Goal: Task Accomplishment & Management: Manage account settings

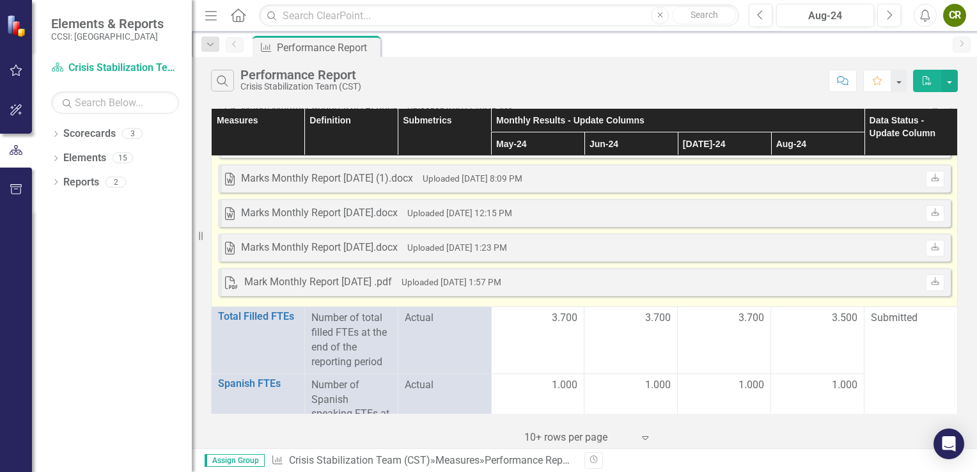
scroll to position [426, 0]
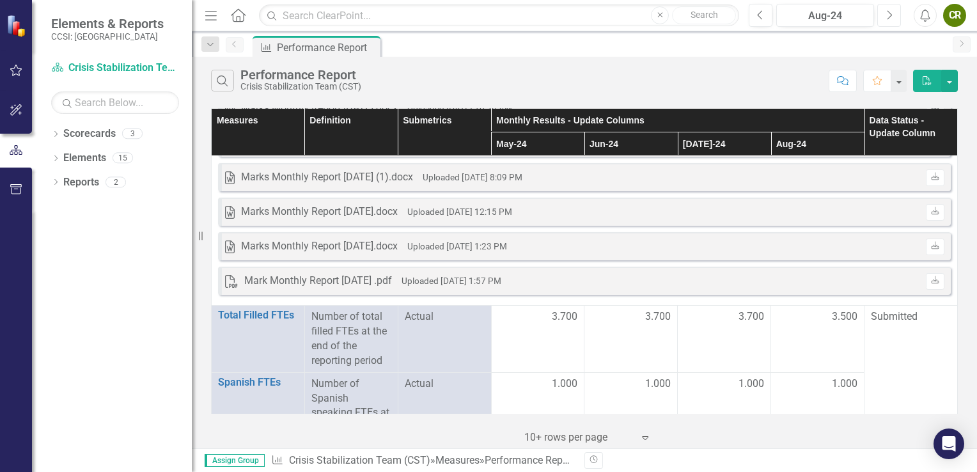
click at [888, 13] on icon "Next" at bounding box center [889, 16] width 7 height 12
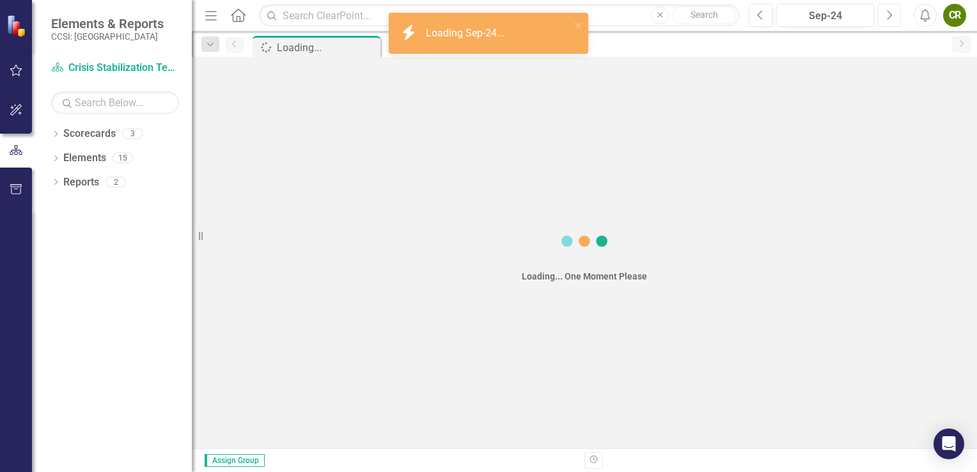
click at [888, 13] on icon "Next" at bounding box center [889, 16] width 7 height 12
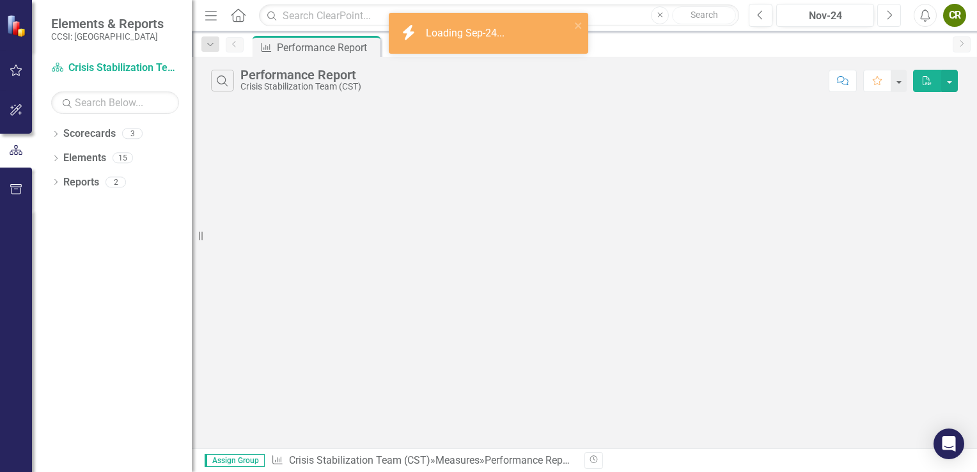
click at [888, 13] on icon "Next" at bounding box center [889, 16] width 7 height 12
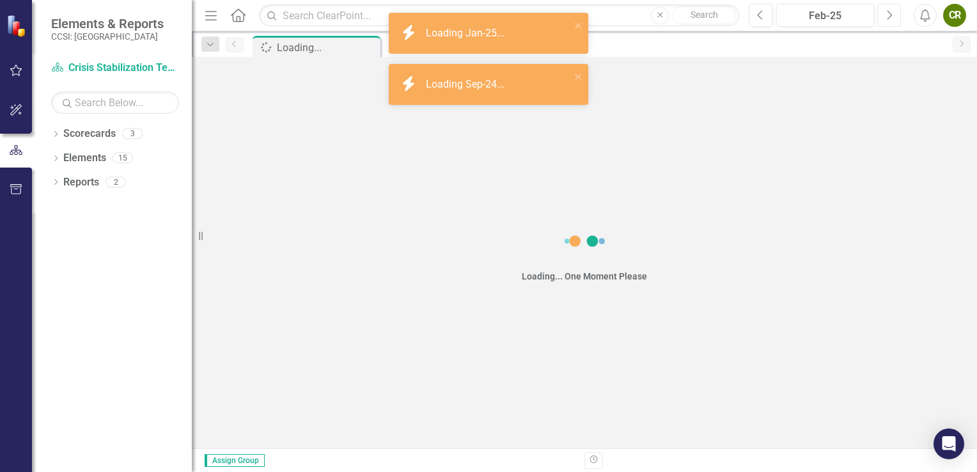
click at [888, 13] on icon "Next" at bounding box center [889, 16] width 7 height 12
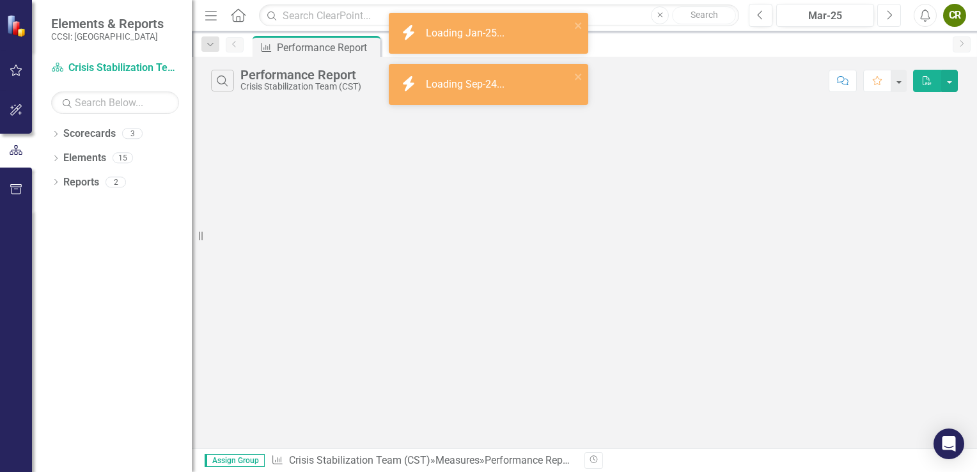
click at [888, 13] on icon "Next" at bounding box center [889, 16] width 7 height 12
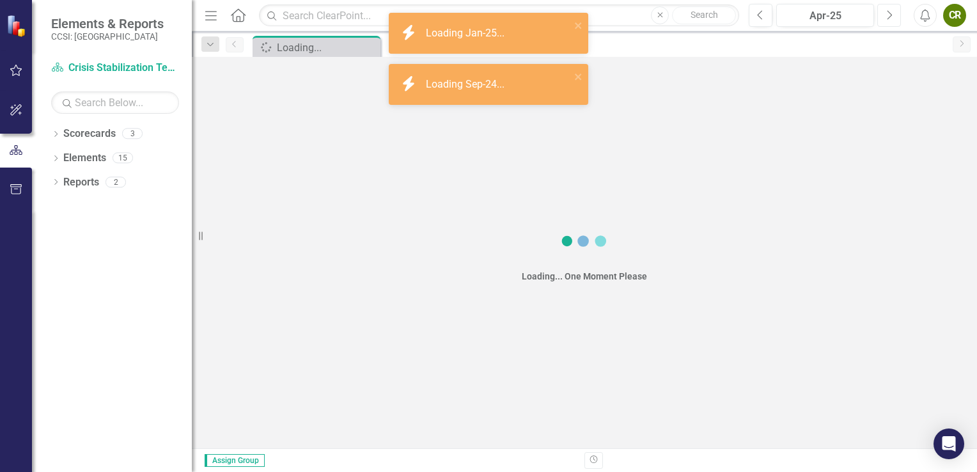
click at [888, 13] on icon "Next" at bounding box center [889, 16] width 7 height 12
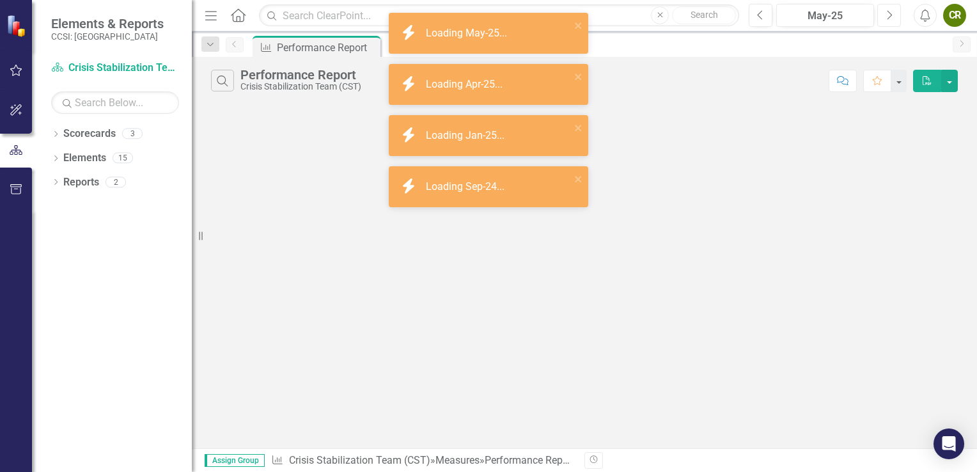
click at [888, 13] on icon "Next" at bounding box center [889, 16] width 7 height 12
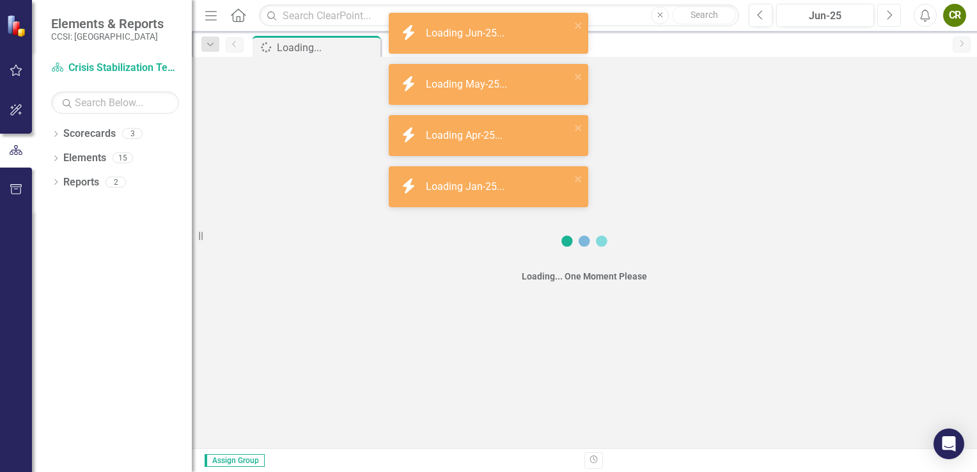
click at [888, 13] on icon "Next" at bounding box center [889, 16] width 7 height 12
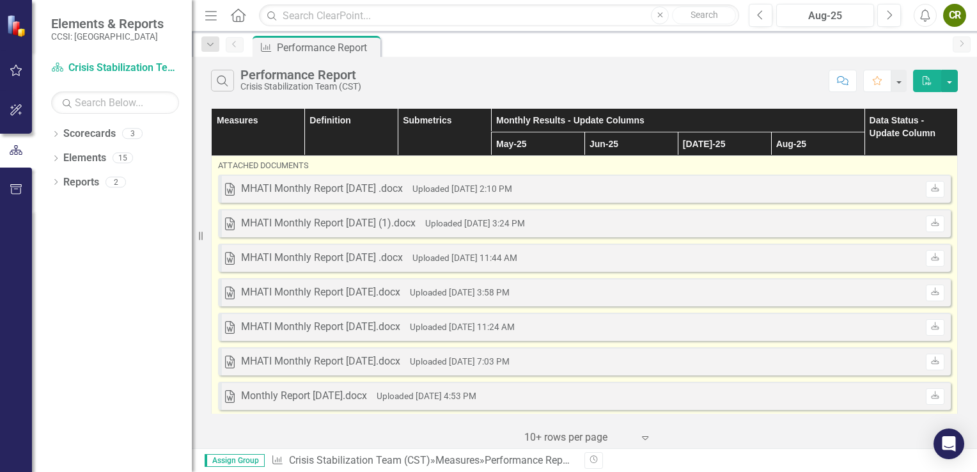
click at [497, 190] on small "Uploaded [DATE] 2:10 PM" at bounding box center [462, 189] width 100 height 10
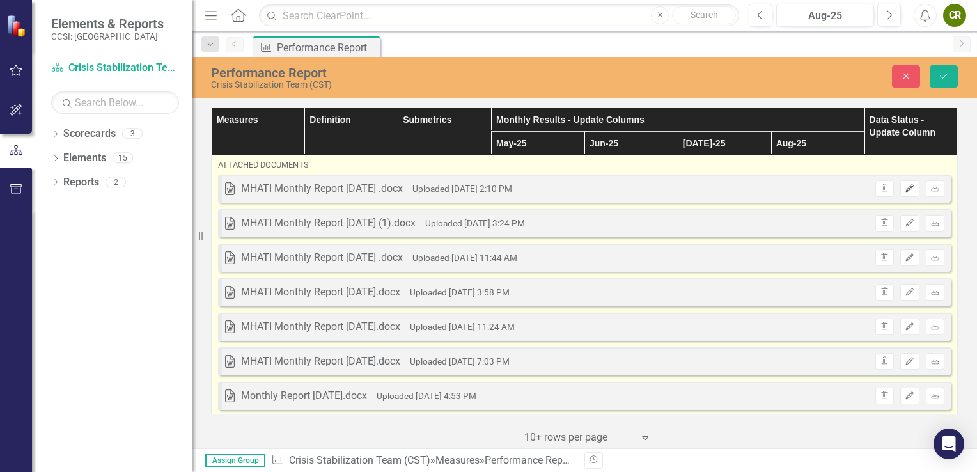
click at [900, 191] on button "Edit" at bounding box center [909, 188] width 19 height 17
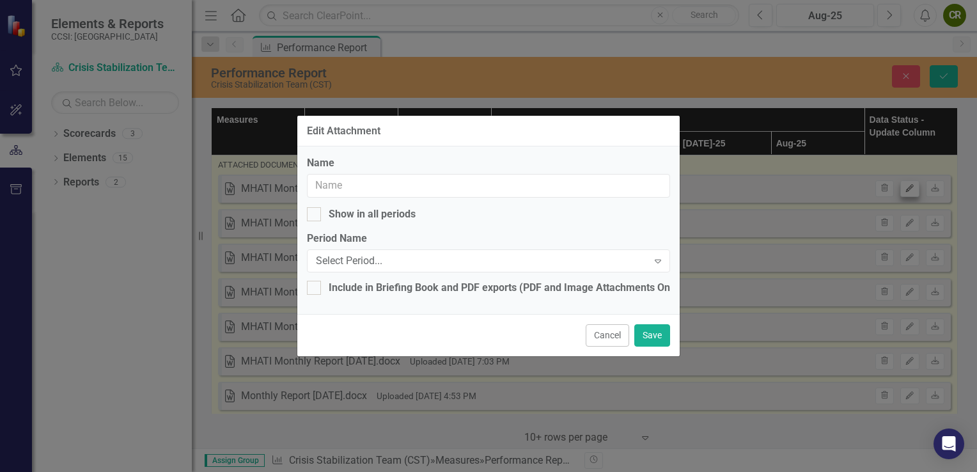
type input "MHATI Monthly Report [DATE] .docx"
checkbox input "true"
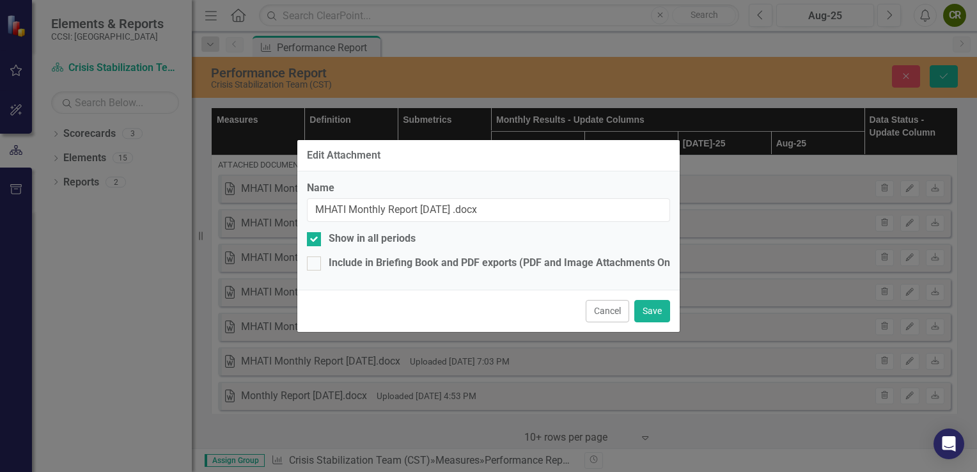
drag, startPoint x: 755, startPoint y: 281, endPoint x: 772, endPoint y: 311, distance: 34.4
click at [772, 311] on div "Edit Attachment Name MHATI Monthly Report [DATE] .docx Show in all periods Incl…" at bounding box center [488, 236] width 977 height 472
click at [591, 309] on button "Cancel" at bounding box center [607, 311] width 43 height 22
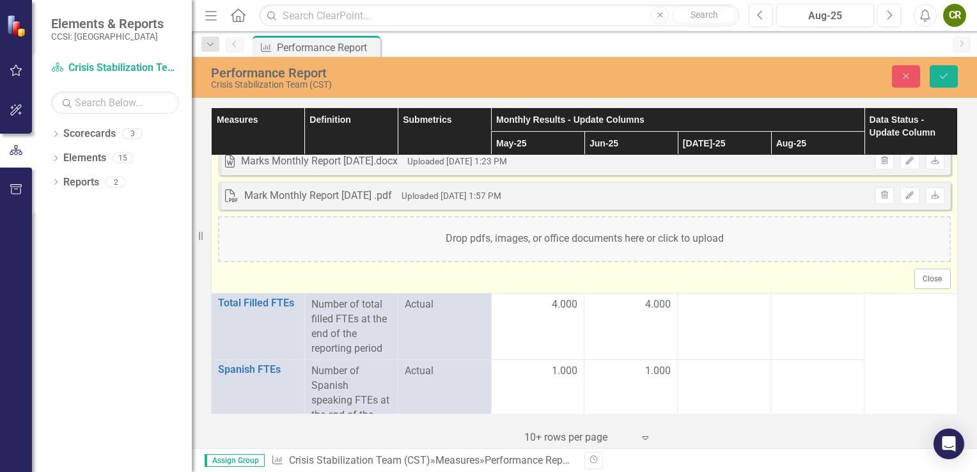
scroll to position [573, 0]
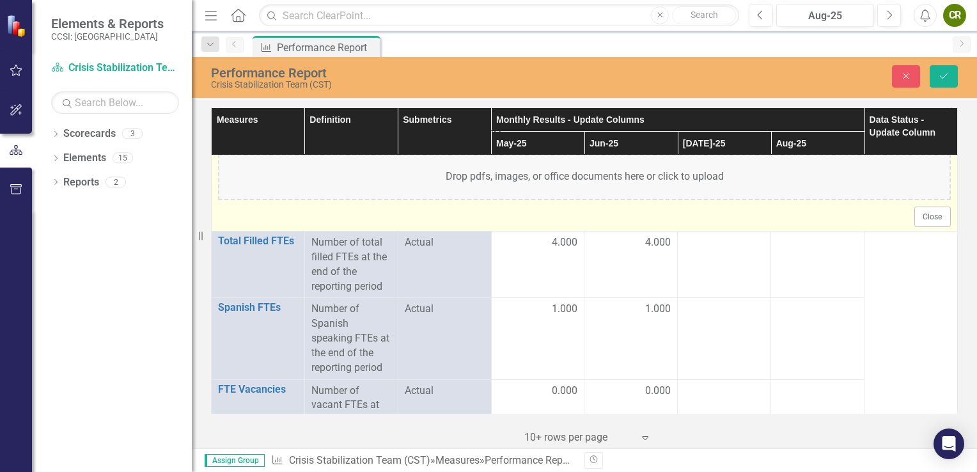
click at [650, 179] on div "Drop pdfs, images, or office documents here or click to upload" at bounding box center [584, 177] width 733 height 46
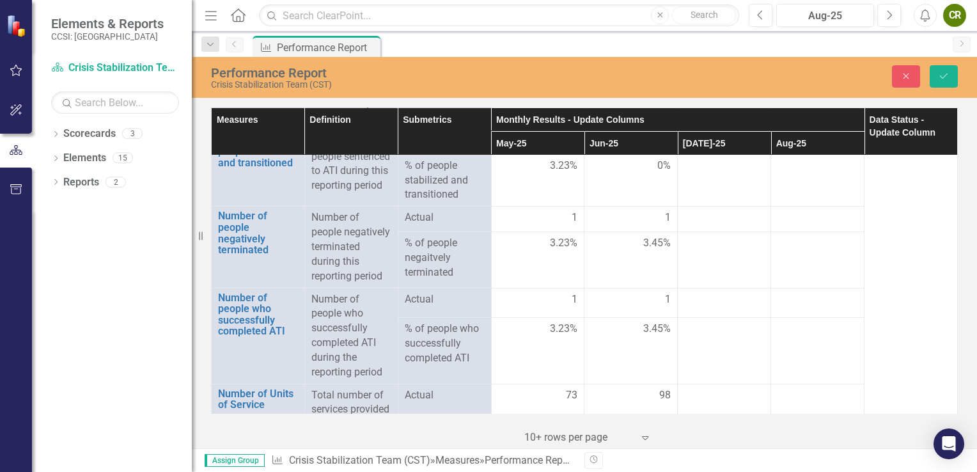
scroll to position [1590, 0]
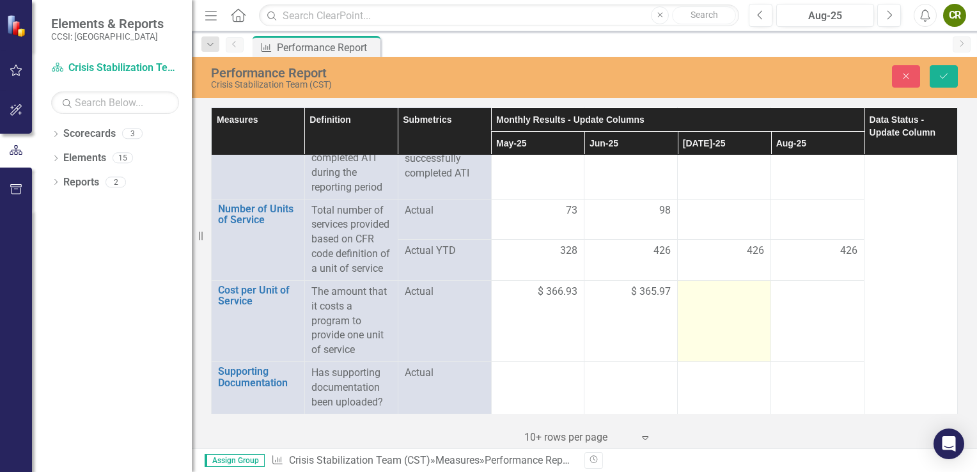
click at [727, 290] on div at bounding box center [724, 292] width 80 height 15
click at [727, 290] on input "number" at bounding box center [724, 297] width 80 height 24
type input "365.97"
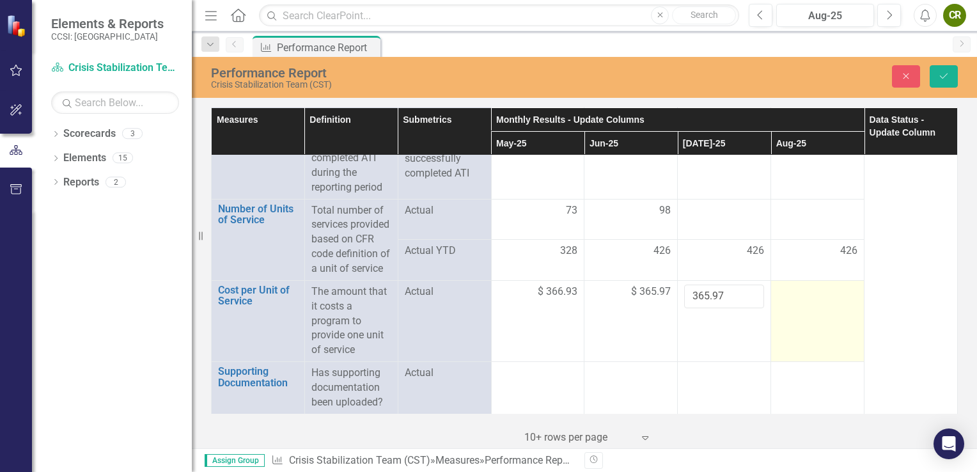
click at [793, 292] on div at bounding box center [818, 292] width 80 height 15
click at [787, 296] on div at bounding box center [818, 292] width 80 height 15
click at [787, 296] on input "number" at bounding box center [818, 297] width 80 height 24
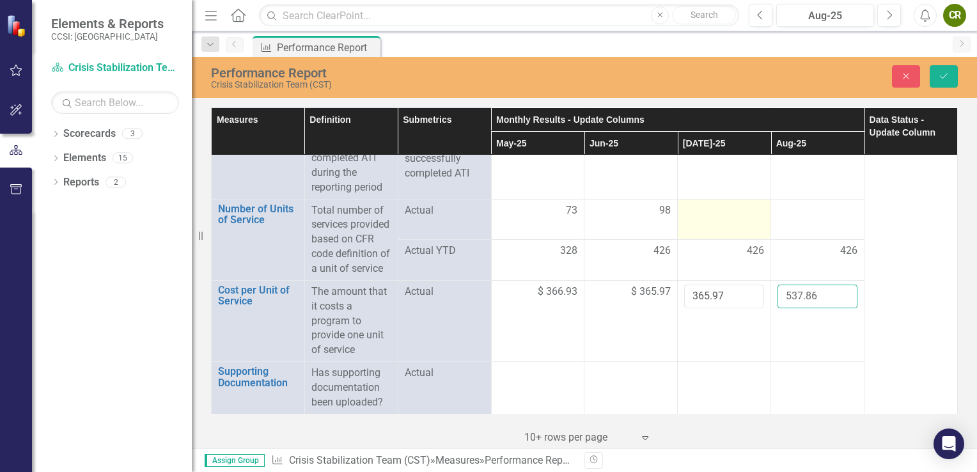
scroll to position [1560, 0]
type input "537.86"
click at [720, 219] on div at bounding box center [724, 210] width 80 height 15
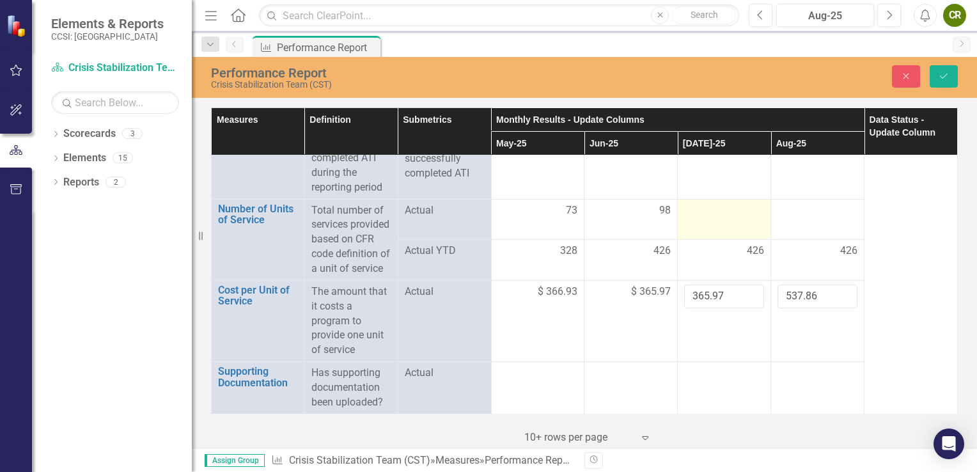
click at [720, 219] on div at bounding box center [724, 210] width 80 height 15
click at [696, 227] on input "number" at bounding box center [724, 215] width 80 height 24
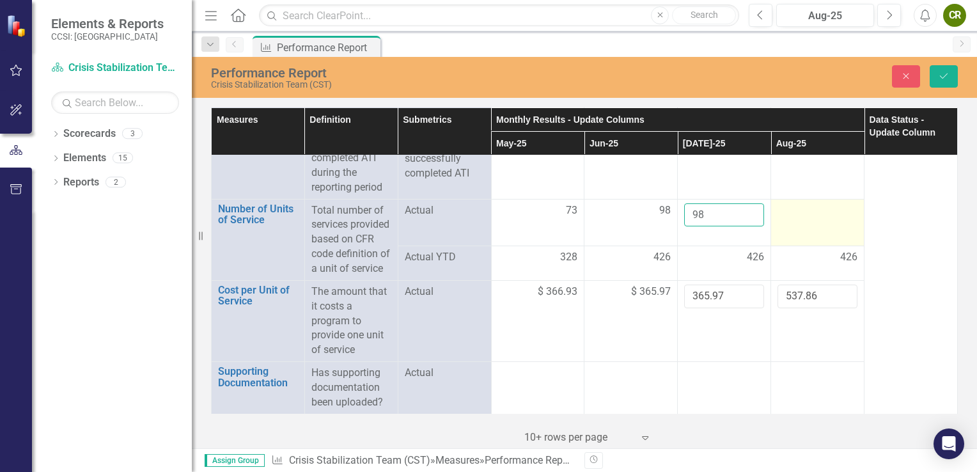
type input "98"
click at [785, 219] on div at bounding box center [818, 210] width 80 height 15
click at [785, 227] on input "number" at bounding box center [818, 215] width 80 height 24
type input "62.33"
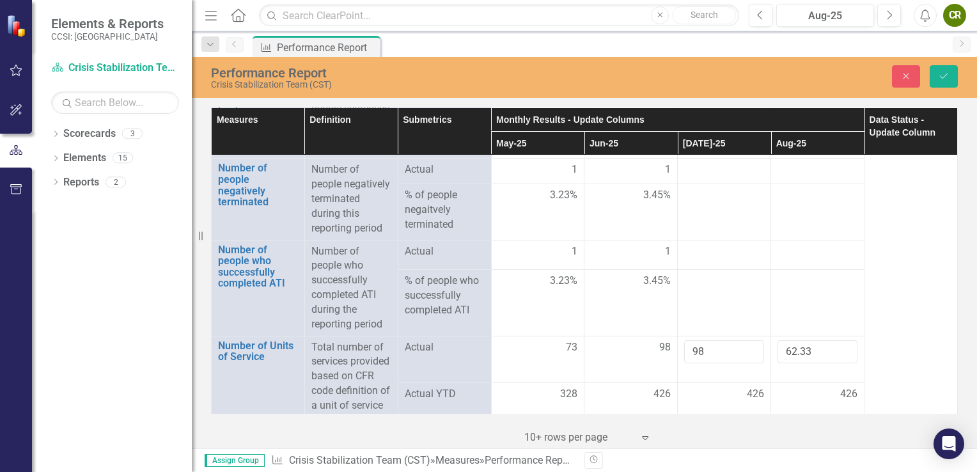
scroll to position [1406, 0]
click at [708, 260] on div at bounding box center [724, 252] width 80 height 15
click at [712, 260] on div at bounding box center [724, 252] width 80 height 15
click at [712, 269] on input "number" at bounding box center [724, 257] width 80 height 24
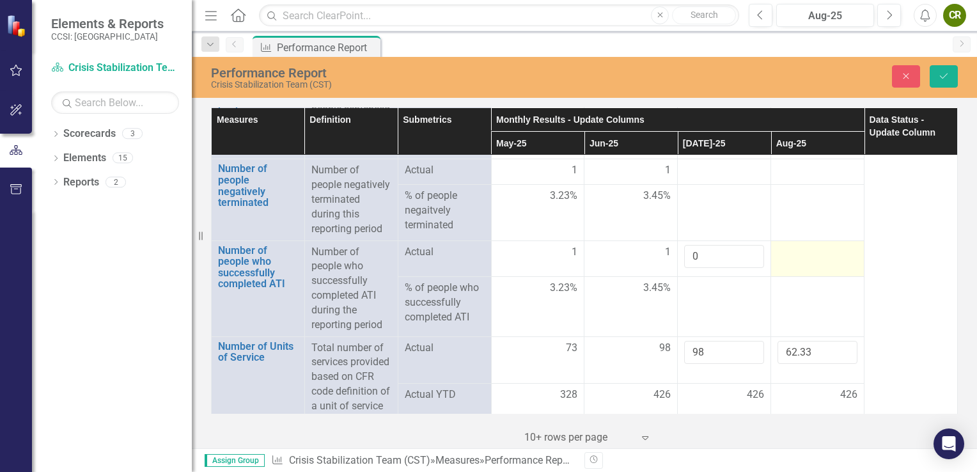
click at [788, 260] on div at bounding box center [818, 252] width 80 height 15
click at [788, 269] on input "number" at bounding box center [818, 257] width 80 height 24
click at [698, 269] on input "0" at bounding box center [724, 257] width 80 height 24
type input "1"
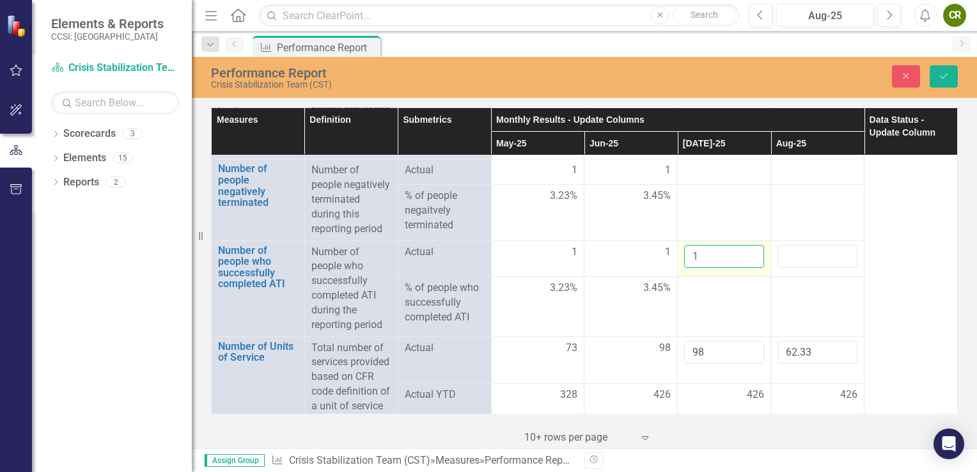
click at [742, 269] on input "1" at bounding box center [724, 257] width 80 height 24
click at [778, 269] on input "number" at bounding box center [818, 257] width 80 height 24
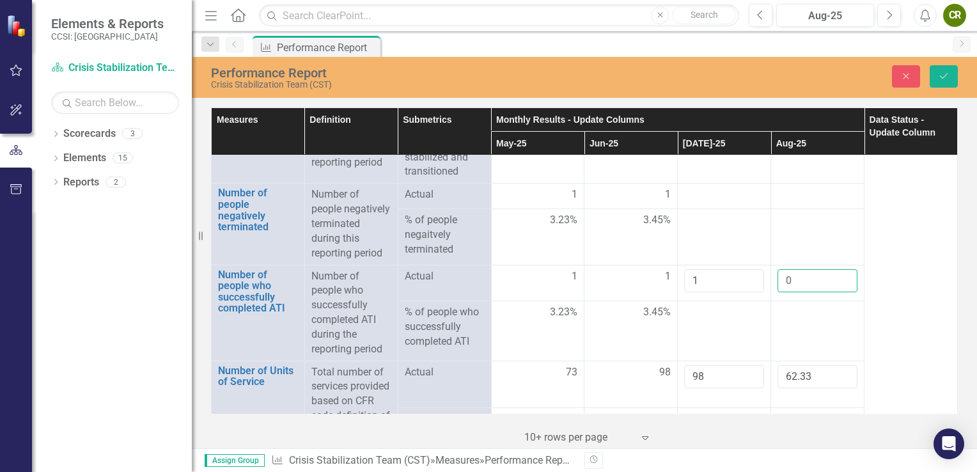
scroll to position [1377, 0]
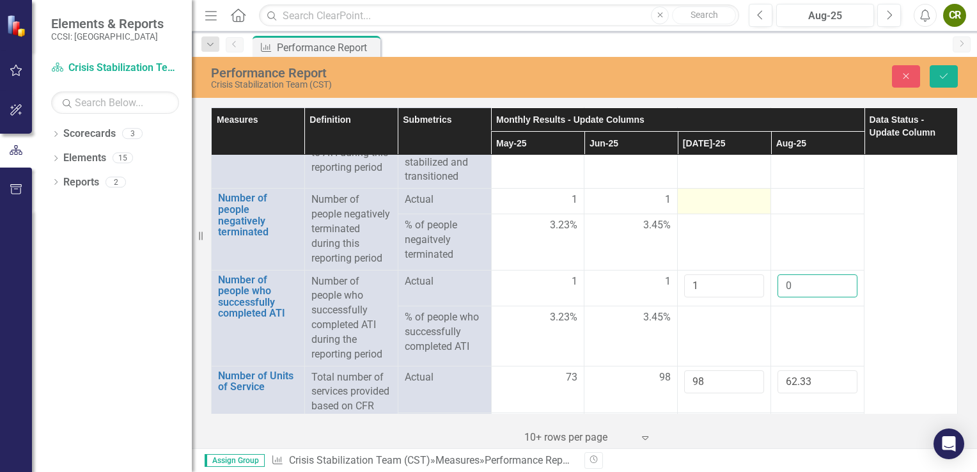
type input "0"
click at [696, 208] on div at bounding box center [724, 199] width 80 height 15
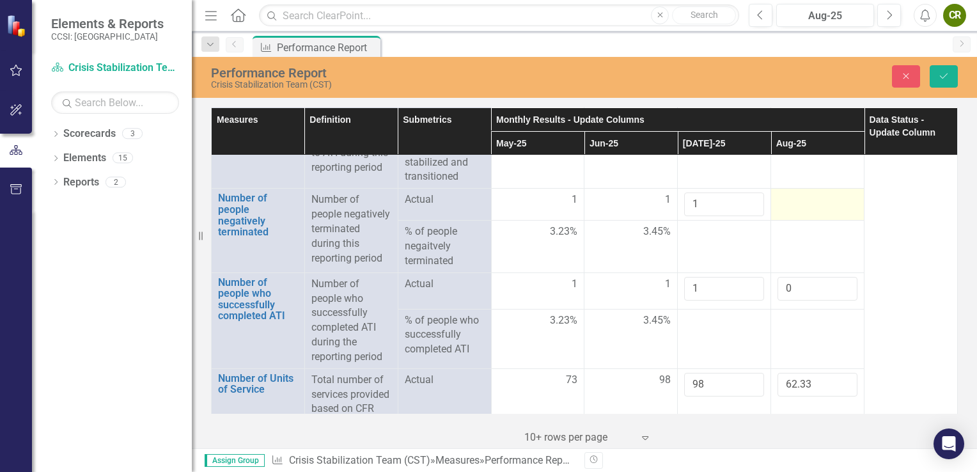
type input "1"
click at [784, 208] on div at bounding box center [818, 199] width 80 height 15
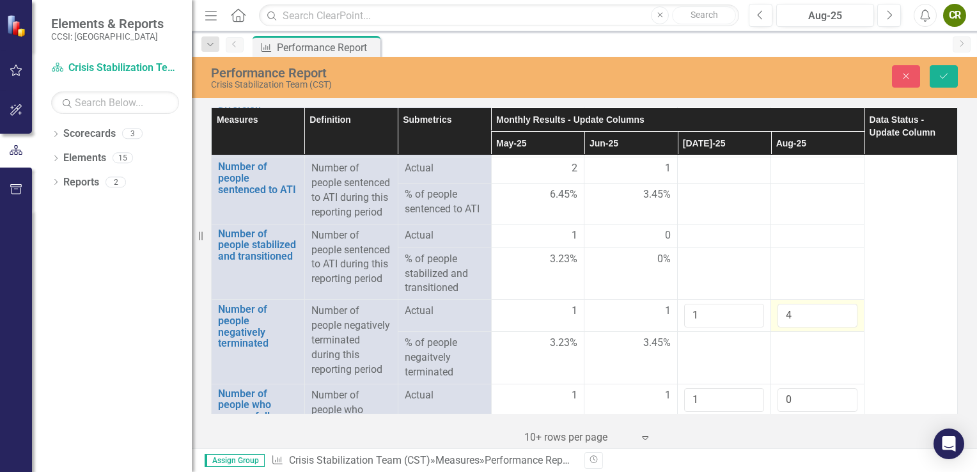
scroll to position [1262, 0]
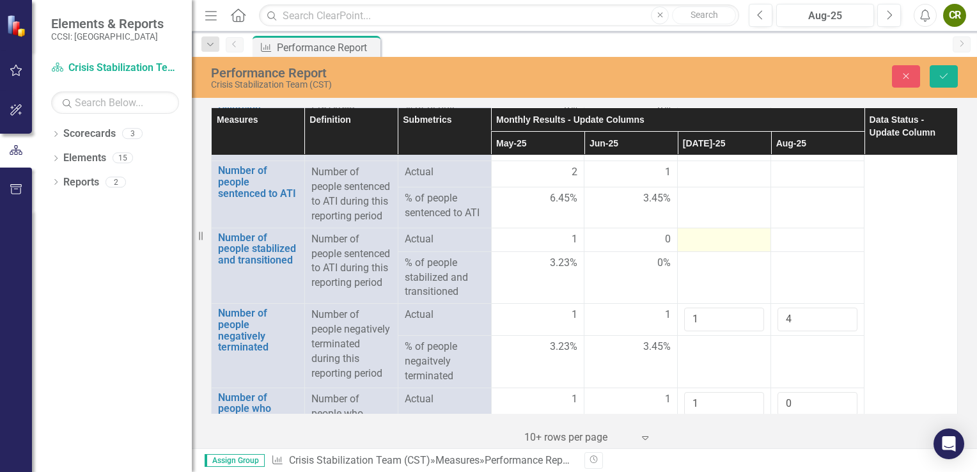
type input "4"
click at [705, 247] on div at bounding box center [724, 239] width 80 height 15
click at [691, 247] on div at bounding box center [724, 239] width 80 height 15
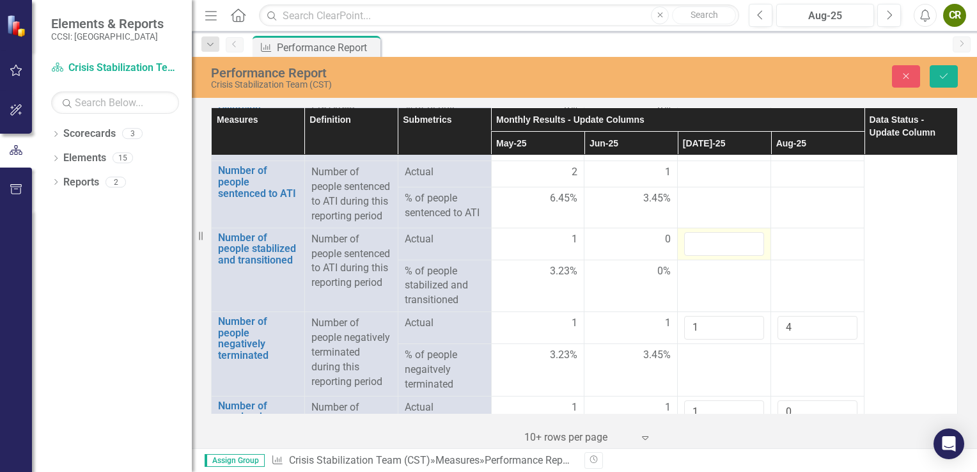
click at [701, 242] on td at bounding box center [724, 244] width 93 height 32
click at [689, 256] on input "number" at bounding box center [724, 244] width 80 height 24
type input "1"
click at [778, 247] on div at bounding box center [818, 239] width 80 height 15
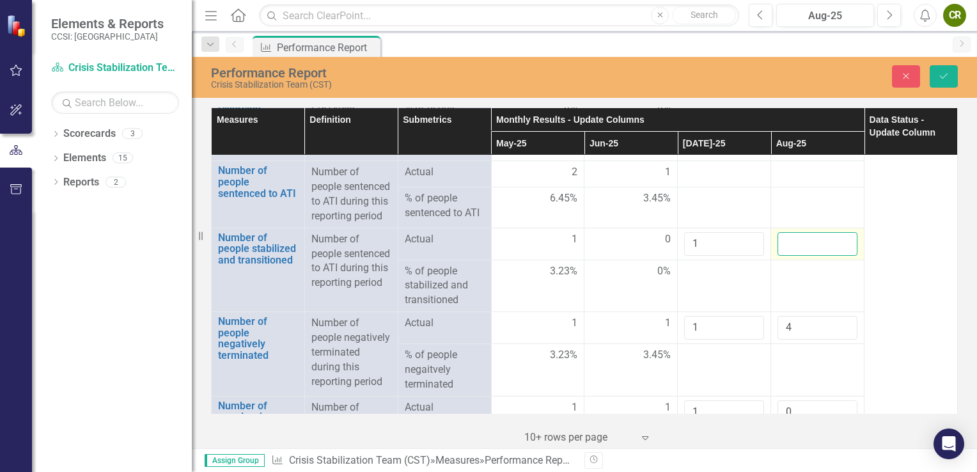
drag, startPoint x: 775, startPoint y: 255, endPoint x: 782, endPoint y: 256, distance: 7.1
click at [782, 256] on input "number" at bounding box center [818, 244] width 80 height 24
type input "4"
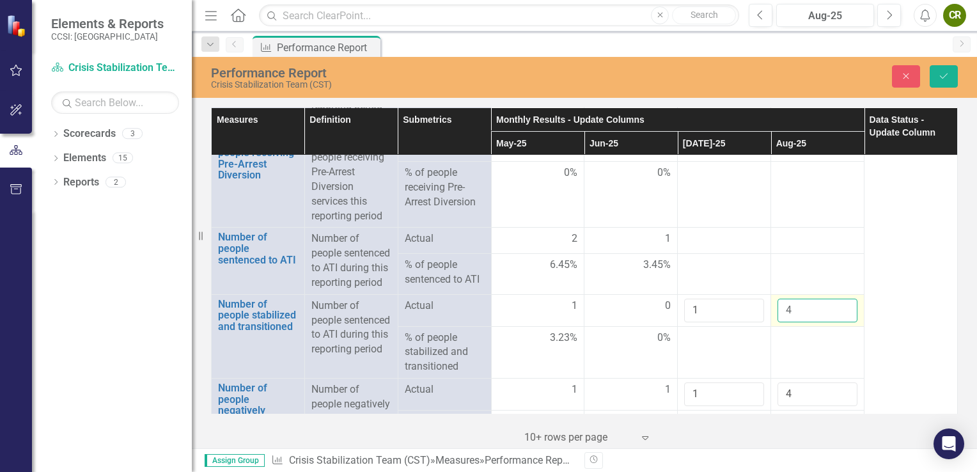
scroll to position [1193, 0]
type input "0"
click at [696, 242] on div at bounding box center [724, 241] width 80 height 15
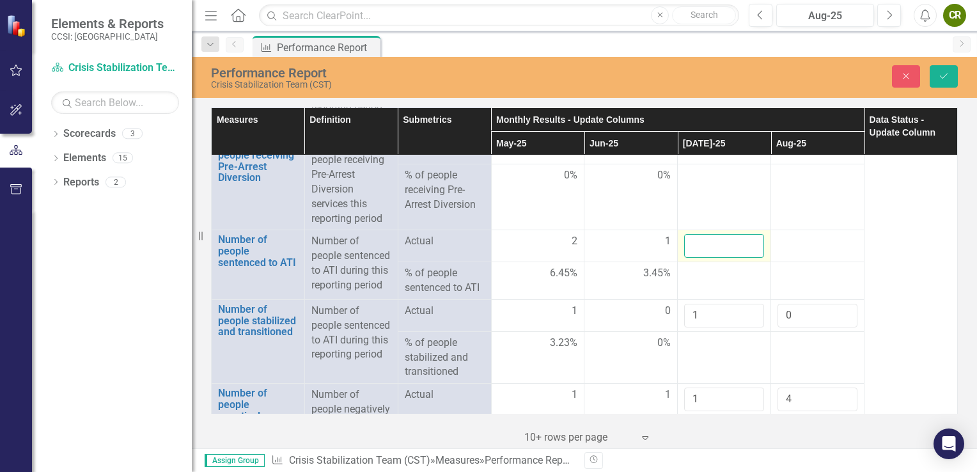
click at [696, 242] on input "number" at bounding box center [724, 246] width 80 height 24
type input "0"
click at [778, 244] on div at bounding box center [818, 241] width 80 height 15
click at [779, 243] on div at bounding box center [818, 241] width 80 height 15
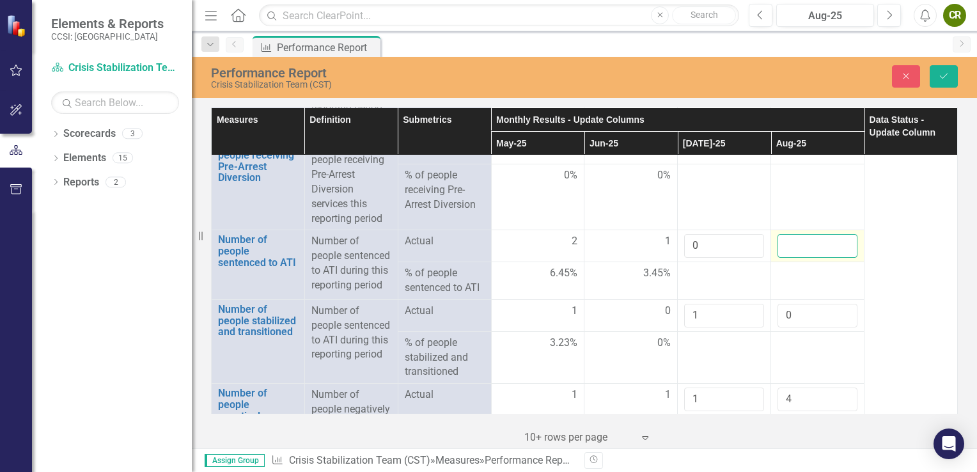
click at [779, 243] on input "number" at bounding box center [818, 246] width 80 height 24
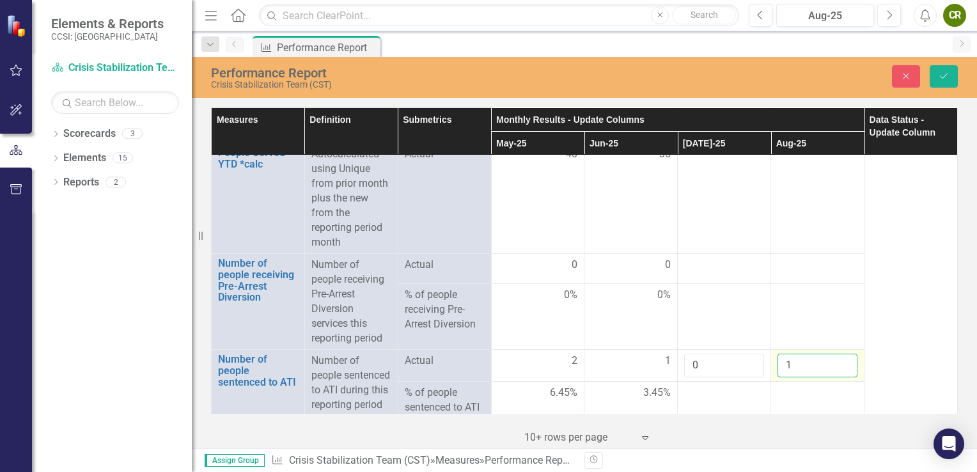
scroll to position [1072, 0]
type input "1"
click at [701, 262] on div at bounding box center [724, 265] width 80 height 15
click at [687, 267] on div at bounding box center [724, 265] width 80 height 15
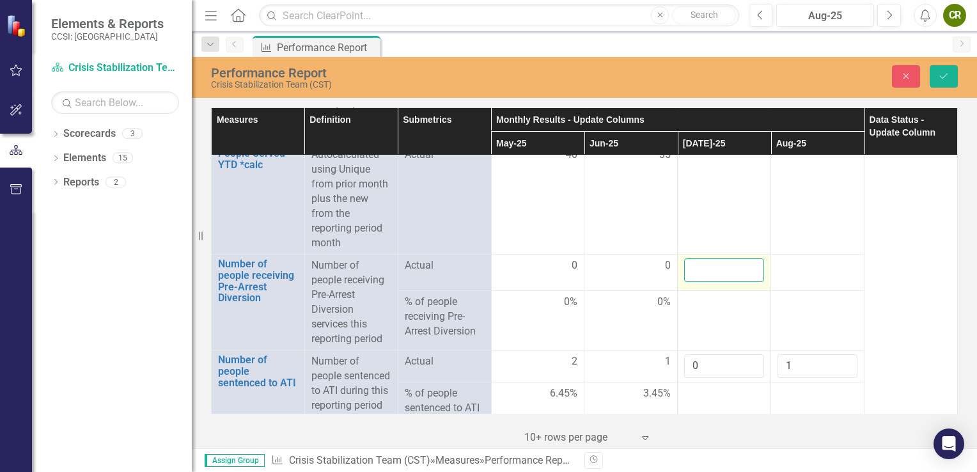
click at [687, 267] on input "number" at bounding box center [724, 270] width 80 height 24
type input "0"
click at [778, 265] on div at bounding box center [818, 265] width 80 height 15
click at [779, 266] on input "number" at bounding box center [818, 270] width 80 height 24
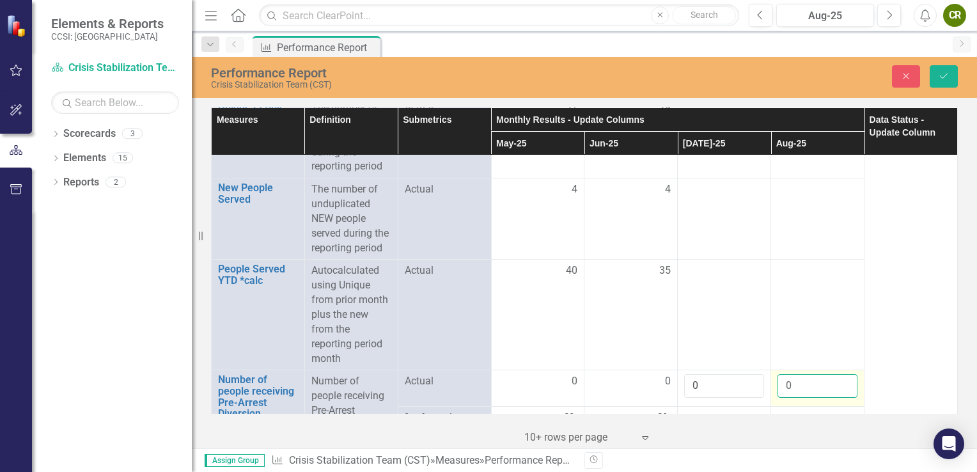
scroll to position [956, 0]
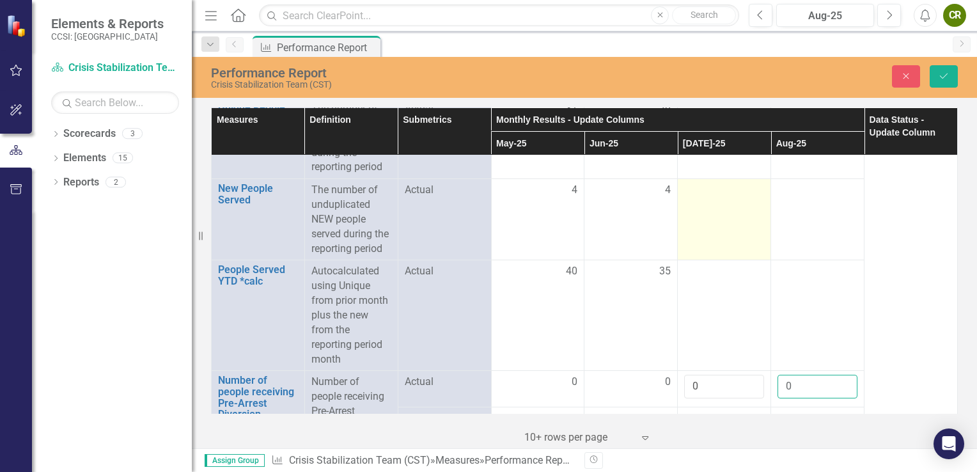
type input "0"
click at [723, 187] on div at bounding box center [724, 190] width 80 height 15
click at [701, 195] on input "number" at bounding box center [724, 195] width 80 height 24
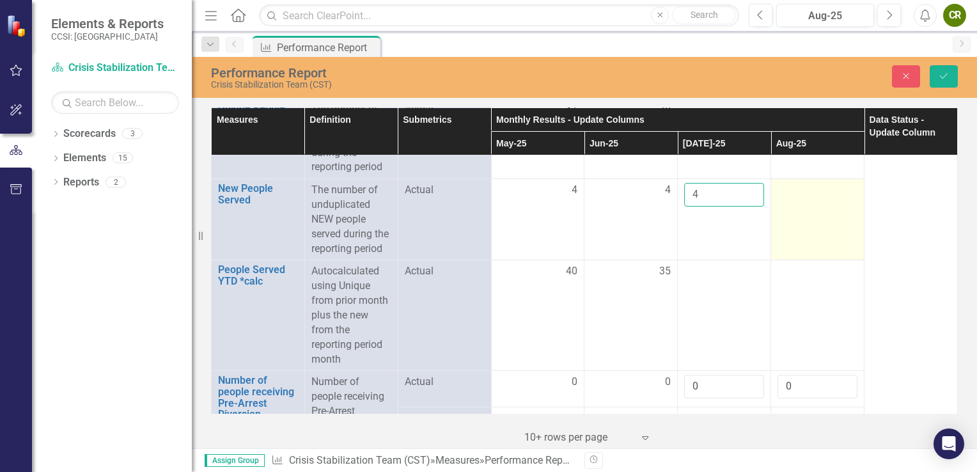
type input "4"
click at [786, 191] on div at bounding box center [818, 190] width 80 height 15
click at [786, 191] on input "number" at bounding box center [818, 195] width 80 height 24
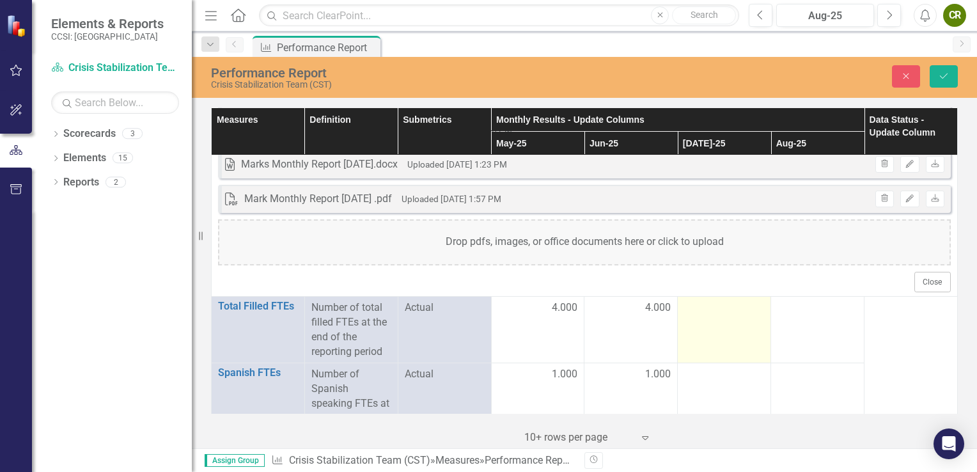
scroll to position [549, 0]
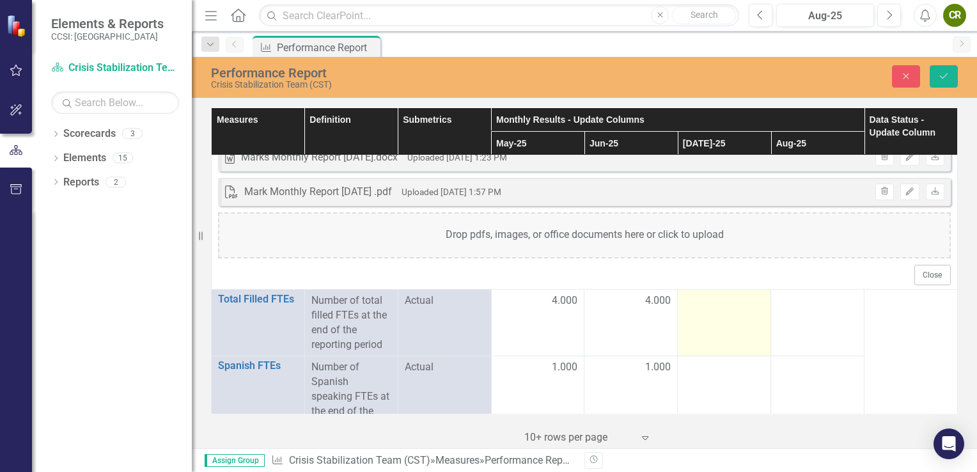
type input "2"
click at [691, 304] on div at bounding box center [724, 300] width 80 height 15
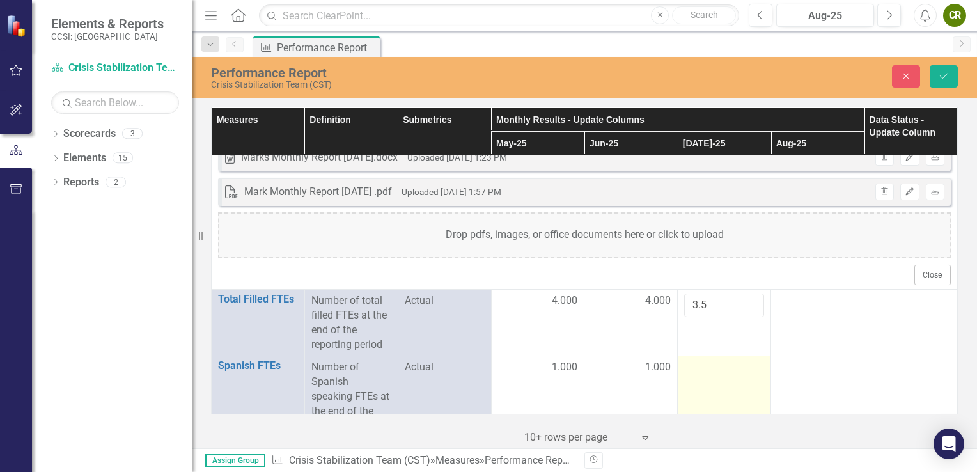
type input "3.5"
click at [711, 385] on td at bounding box center [724, 396] width 93 height 81
click at [689, 374] on div at bounding box center [724, 367] width 80 height 15
click at [689, 374] on input "number" at bounding box center [724, 372] width 80 height 24
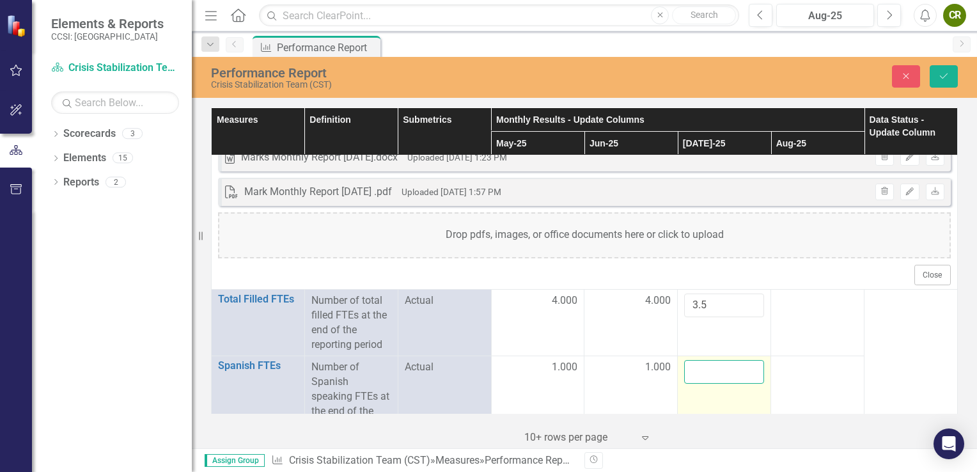
click at [689, 374] on input "number" at bounding box center [724, 372] width 80 height 24
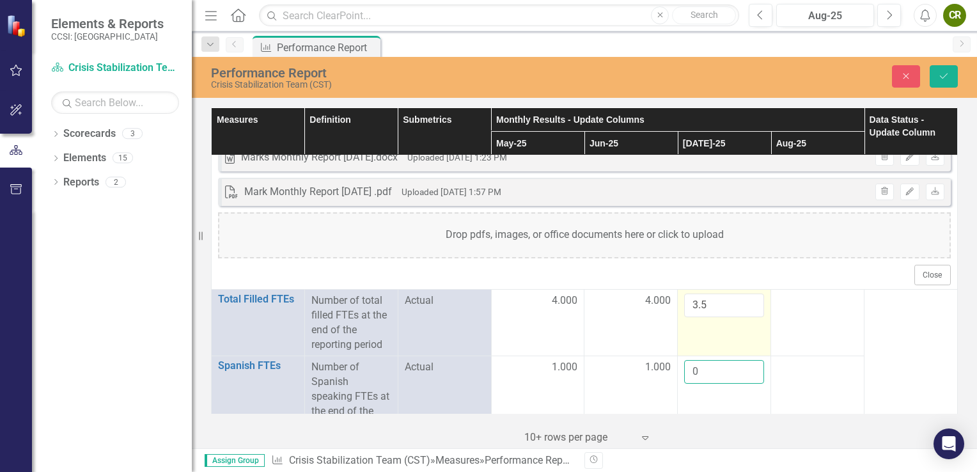
type input "0"
click at [703, 302] on input "3.5" at bounding box center [724, 305] width 80 height 24
type input "3"
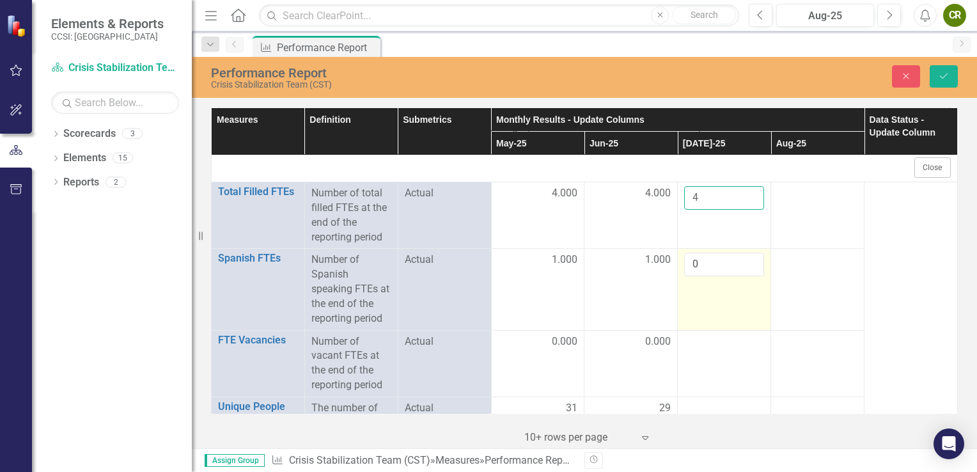
scroll to position [659, 0]
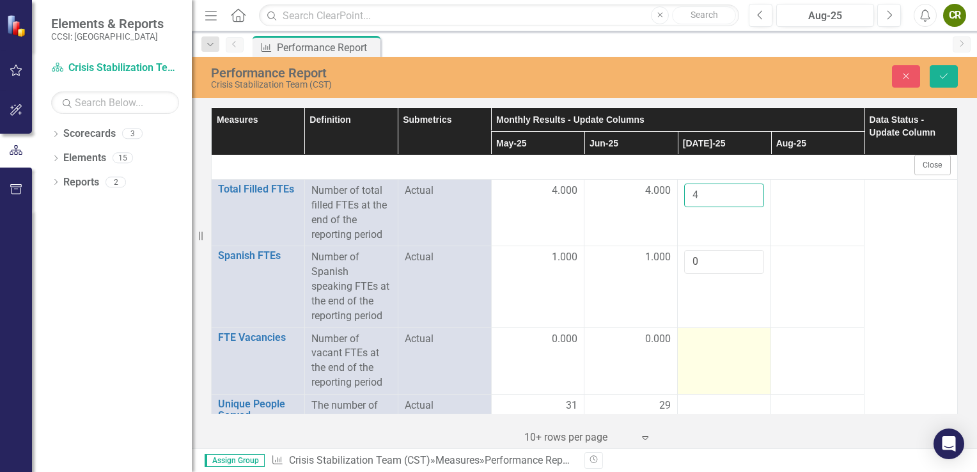
type input "4"
click at [691, 344] on div at bounding box center [724, 339] width 80 height 15
click at [701, 336] on div at bounding box center [724, 339] width 80 height 15
click at [701, 336] on input "number" at bounding box center [724, 344] width 80 height 24
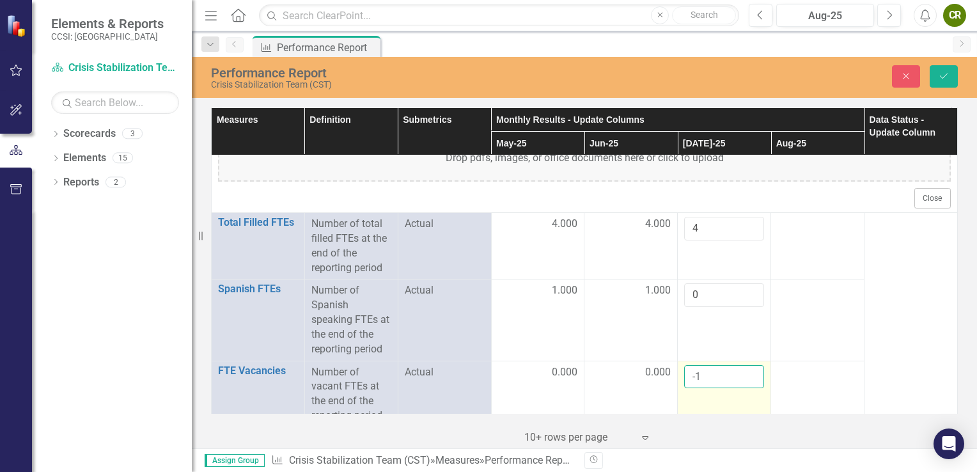
scroll to position [625, 0]
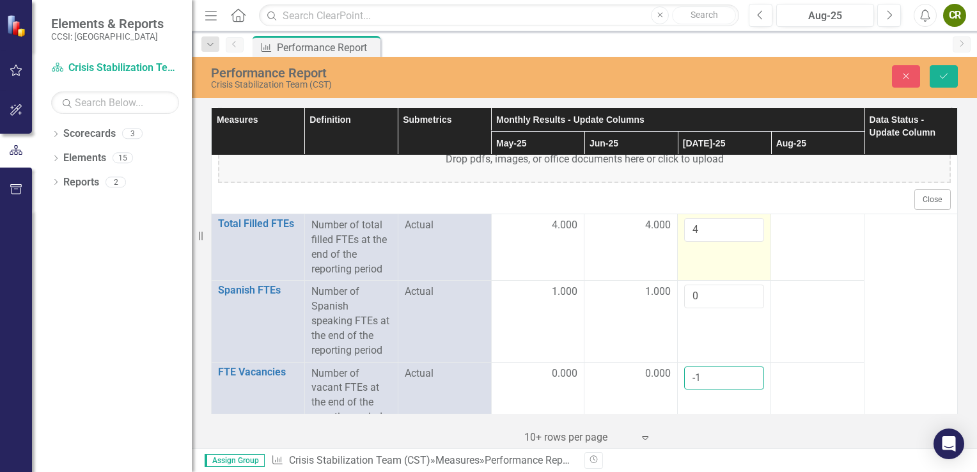
type input "-1"
click at [696, 229] on input "4" at bounding box center [724, 230] width 80 height 24
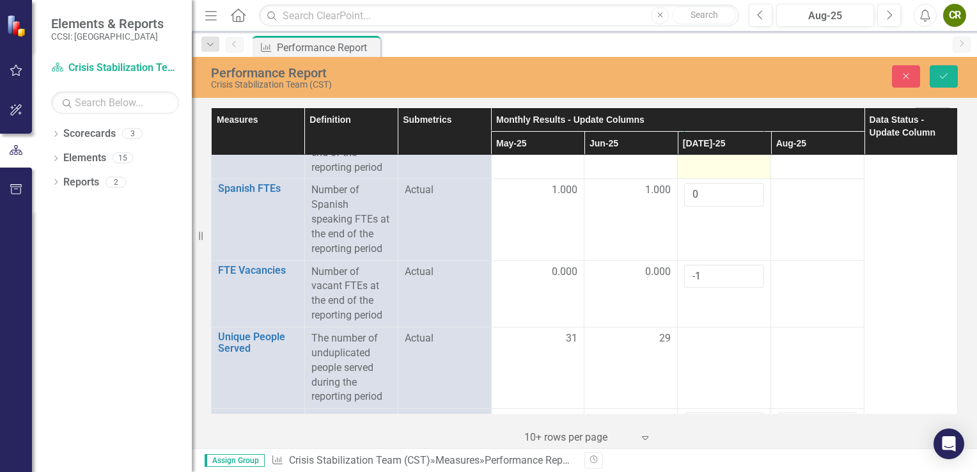
scroll to position [744, 0]
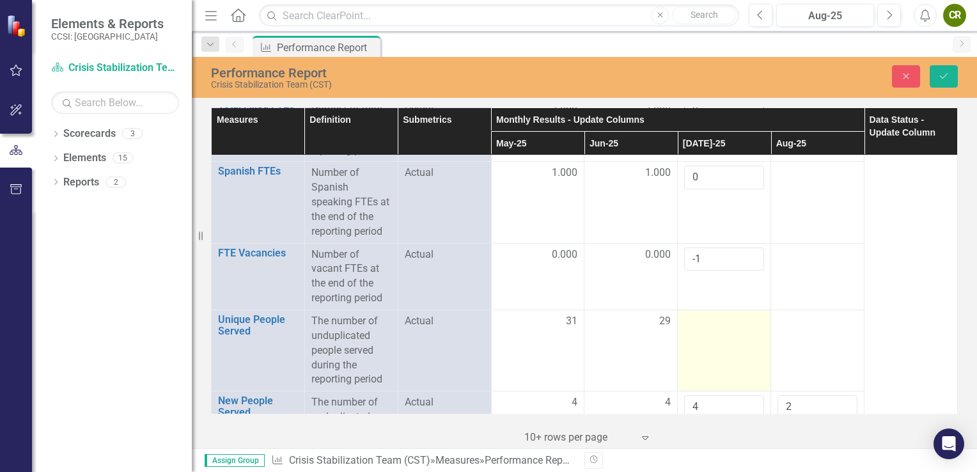
type input "3"
click at [695, 316] on div at bounding box center [724, 321] width 80 height 15
click at [695, 319] on input "number" at bounding box center [724, 326] width 80 height 24
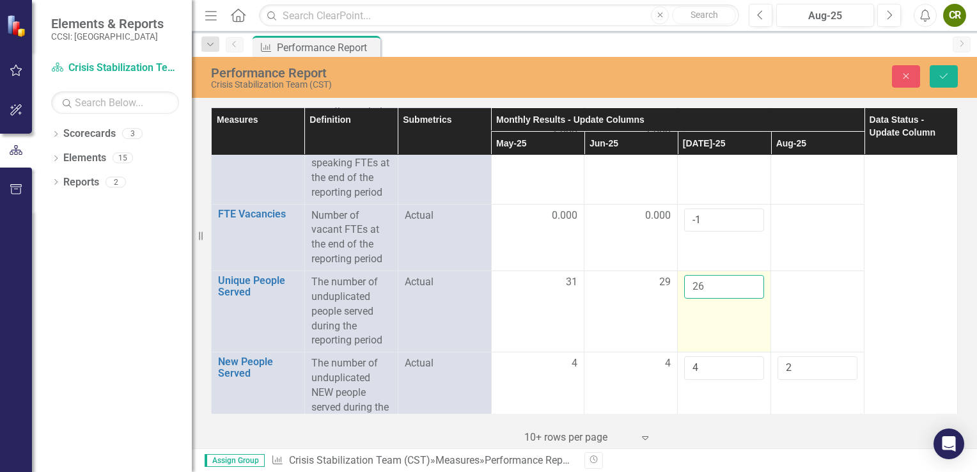
scroll to position [785, 0]
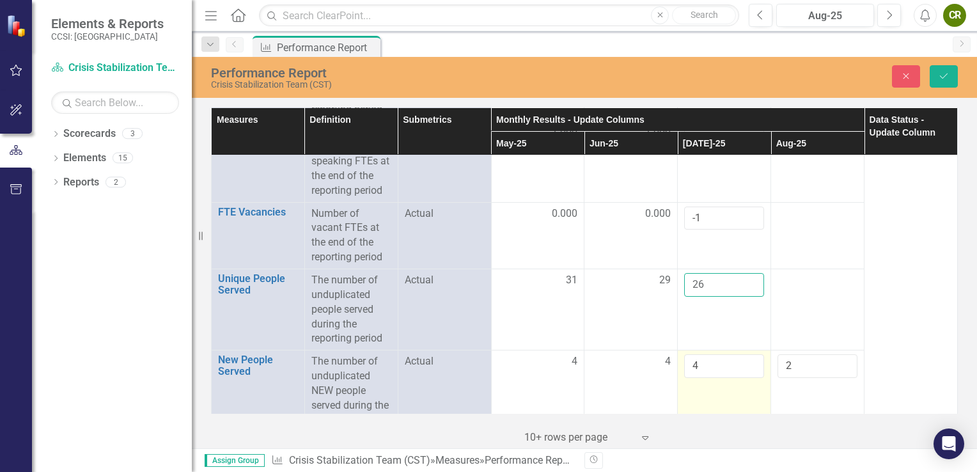
type input "26"
click at [703, 368] on input "4" at bounding box center [724, 366] width 80 height 24
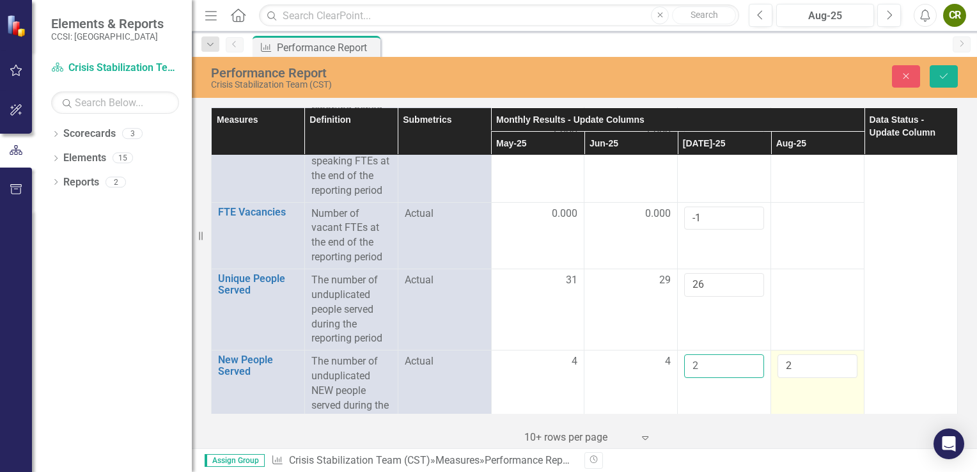
type input "2"
click at [790, 366] on input "2" at bounding box center [818, 366] width 80 height 24
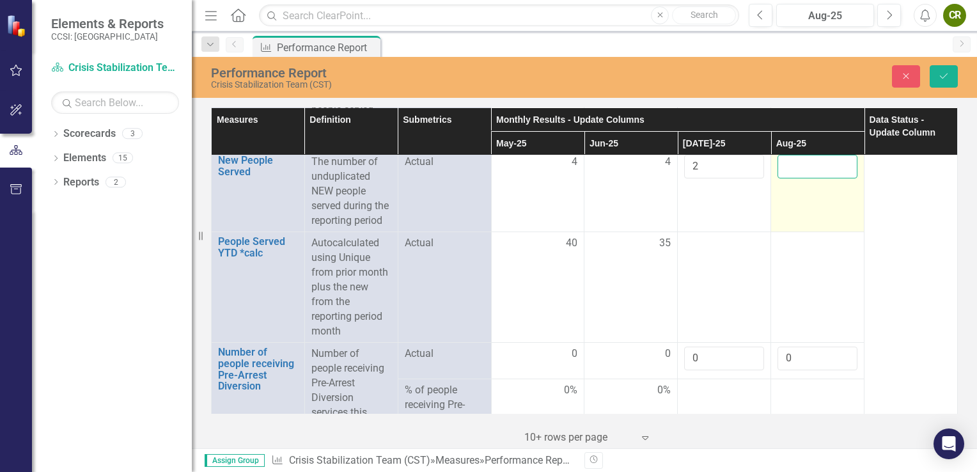
scroll to position [985, 0]
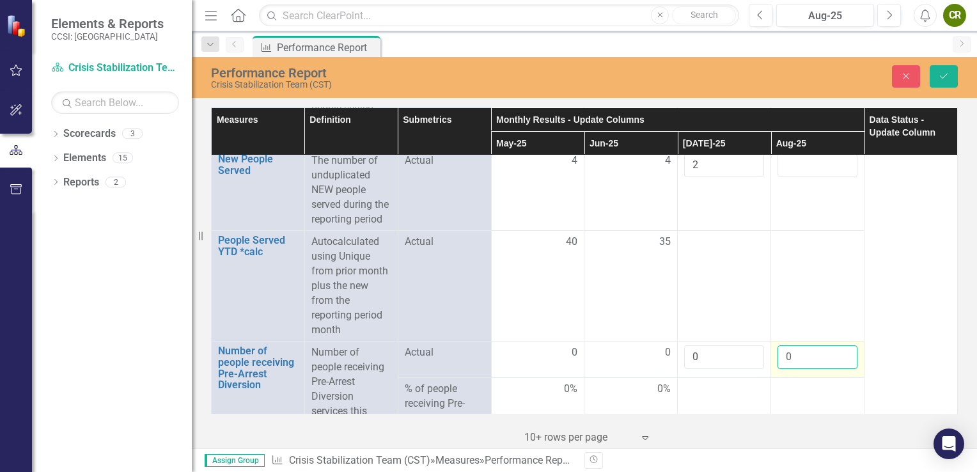
click at [799, 357] on input "0" at bounding box center [818, 357] width 80 height 24
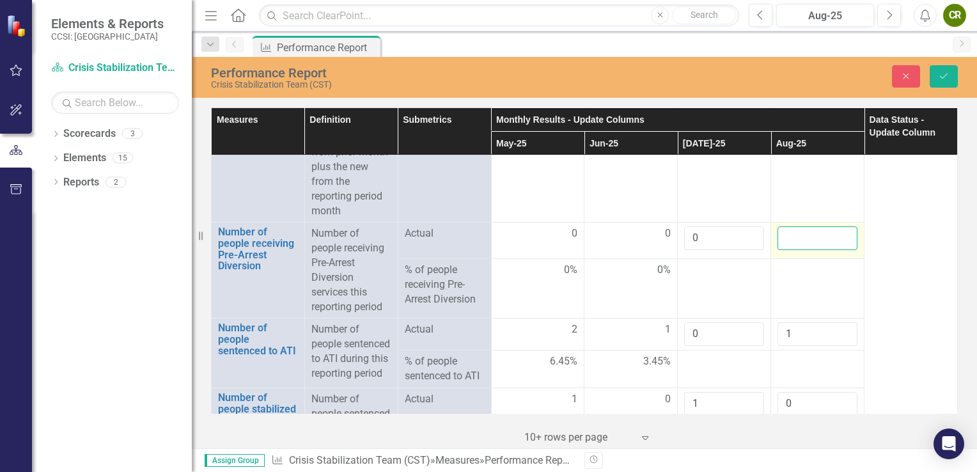
scroll to position [1104, 0]
click at [698, 336] on input "0" at bounding box center [724, 335] width 80 height 24
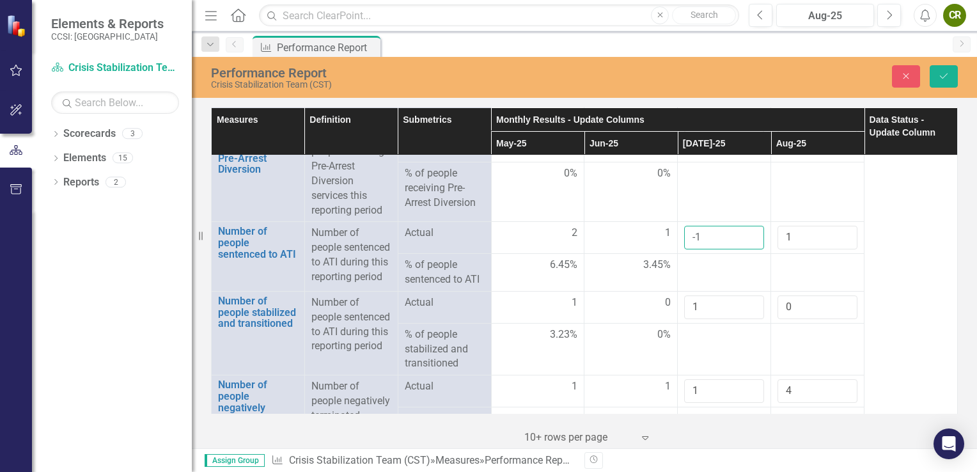
scroll to position [1201, 0]
type input "-1"
click at [665, 229] on span "1" at bounding box center [668, 232] width 6 height 15
click at [665, 235] on span "1" at bounding box center [668, 232] width 6 height 15
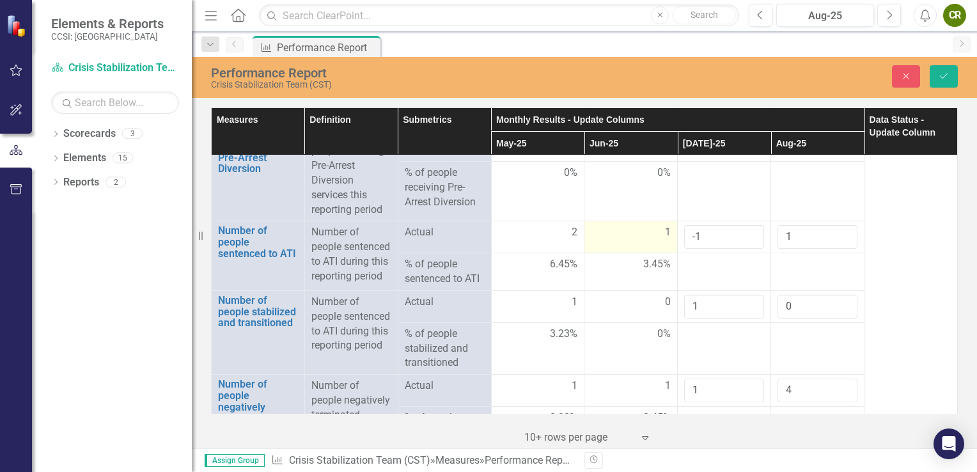
click at [635, 229] on div "1" at bounding box center [631, 232] width 80 height 15
click at [635, 229] on input "1" at bounding box center [631, 237] width 80 height 24
type input "0"
click at [793, 234] on input "1" at bounding box center [818, 237] width 80 height 24
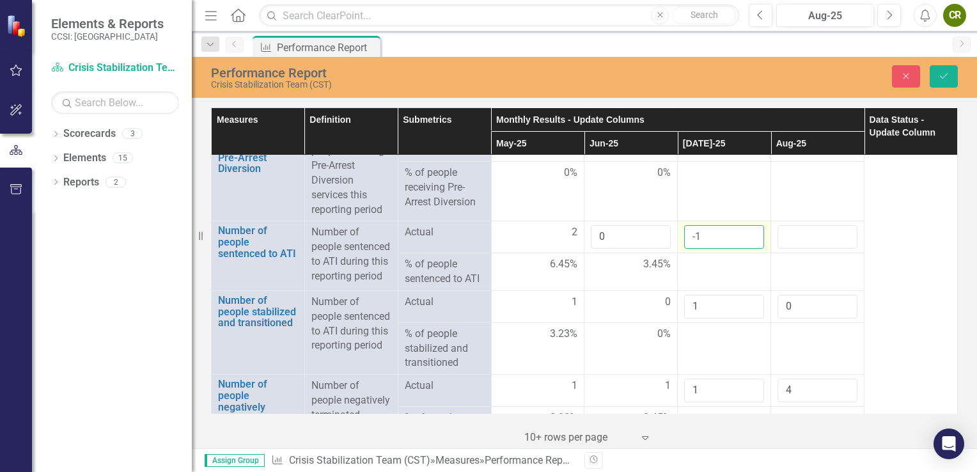
click at [700, 232] on input "-1" at bounding box center [724, 237] width 80 height 24
type input "1"
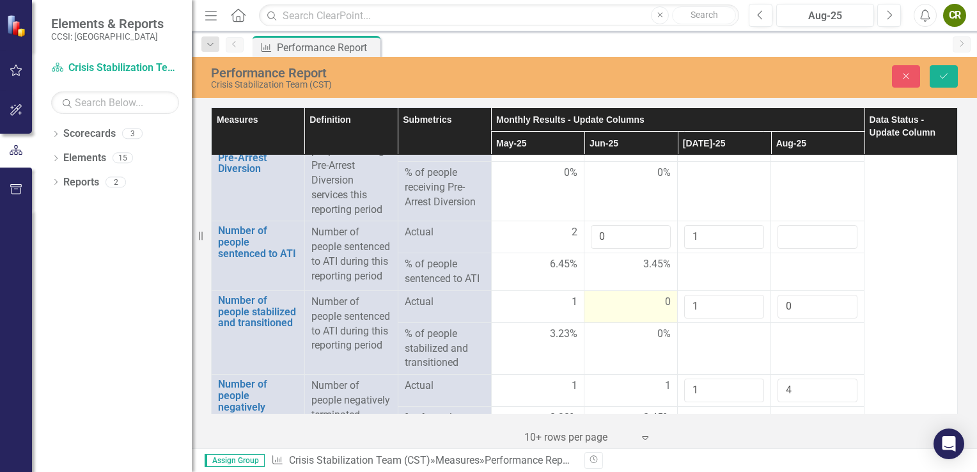
click at [627, 309] on div "0" at bounding box center [631, 302] width 80 height 15
click at [627, 312] on input "0" at bounding box center [631, 307] width 80 height 24
type input "1"
click at [705, 313] on input "1" at bounding box center [724, 307] width 80 height 24
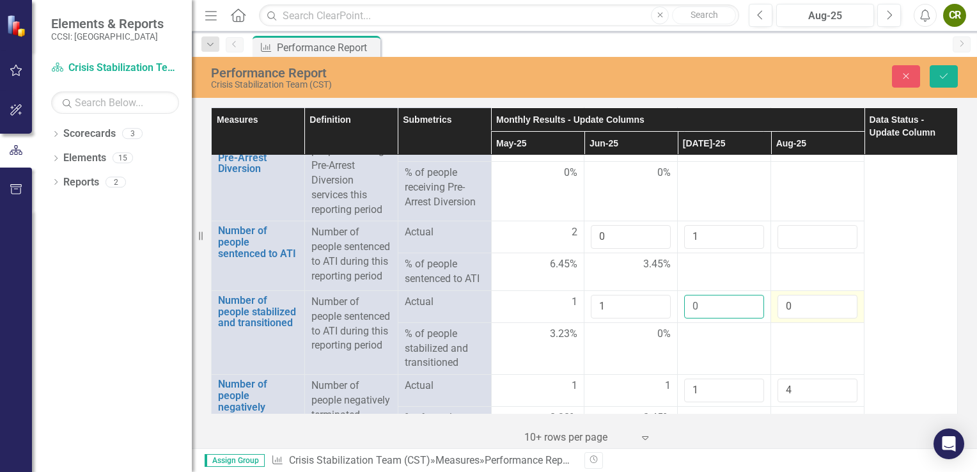
type input "0"
click at [793, 318] on input "0" at bounding box center [818, 307] width 80 height 24
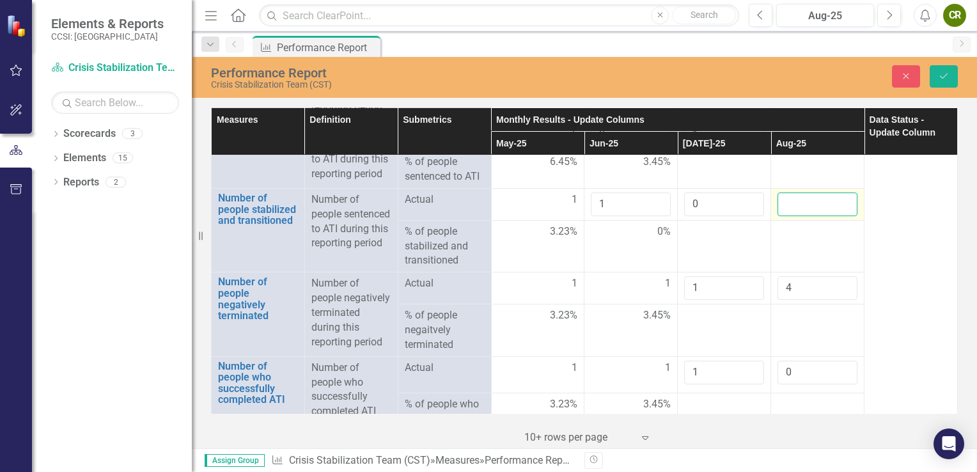
scroll to position [1308, 0]
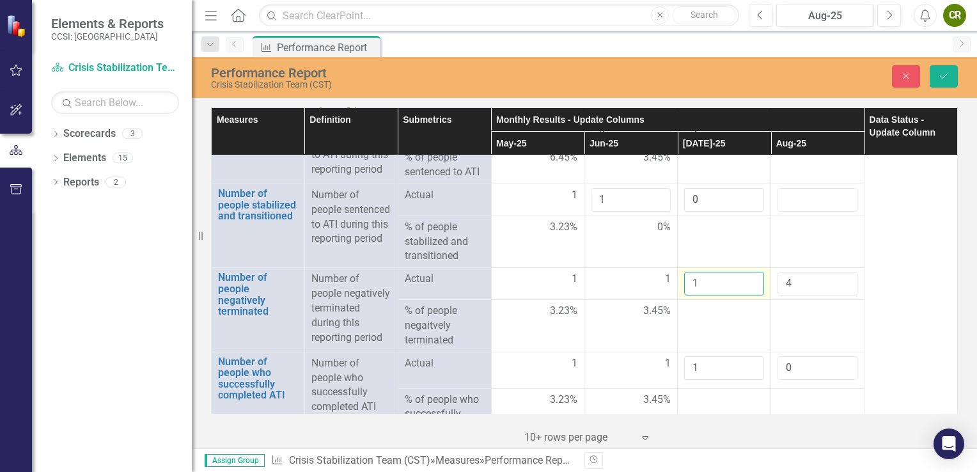
click at [698, 293] on input "1" at bounding box center [724, 284] width 80 height 24
type input "2"
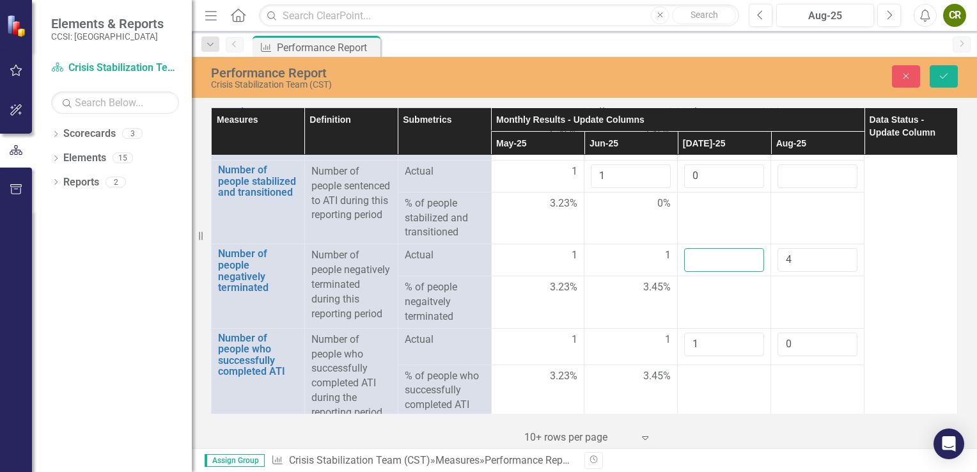
scroll to position [1331, 0]
type input "4"
click at [796, 272] on input "4" at bounding box center [818, 261] width 80 height 24
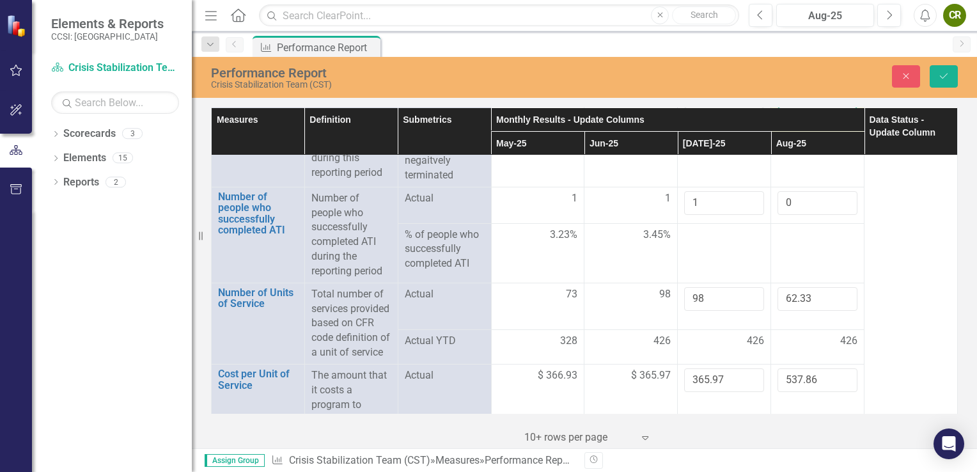
scroll to position [1475, 0]
click at [705, 309] on input "98" at bounding box center [724, 297] width 80 height 24
type input "9"
type input "62.33"
click at [806, 309] on input "62.33" at bounding box center [818, 297] width 80 height 24
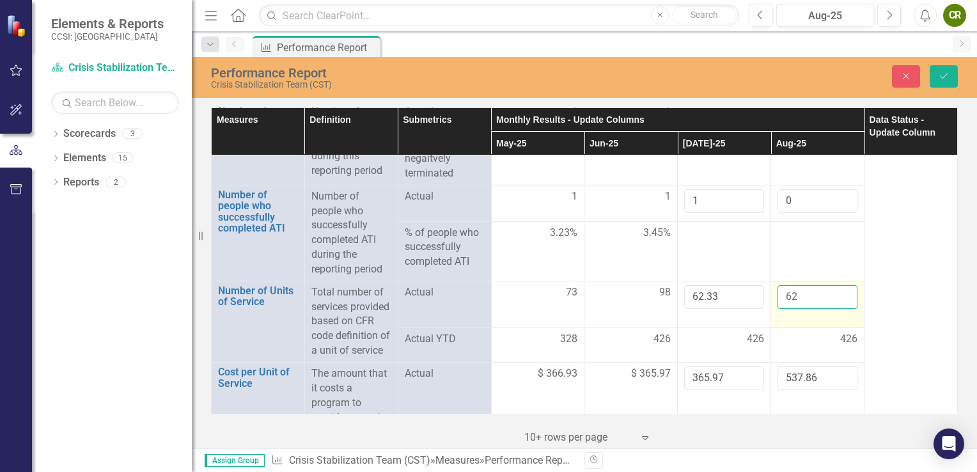
type input "6"
click at [850, 362] on td "426" at bounding box center [817, 344] width 93 height 35
click at [818, 347] on div "426" at bounding box center [818, 339] width 80 height 15
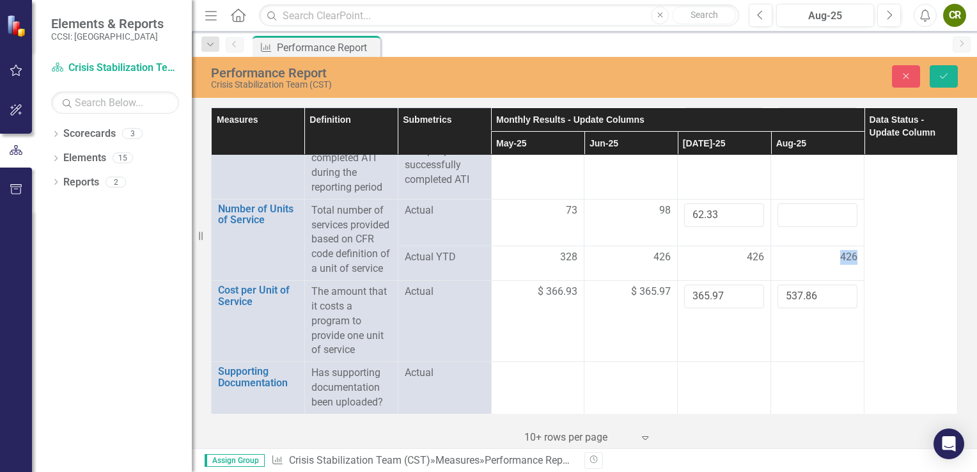
scroll to position [1584, 0]
drag, startPoint x: 818, startPoint y: 369, endPoint x: 811, endPoint y: 303, distance: 66.3
click at [811, 303] on input "537.86" at bounding box center [818, 297] width 80 height 24
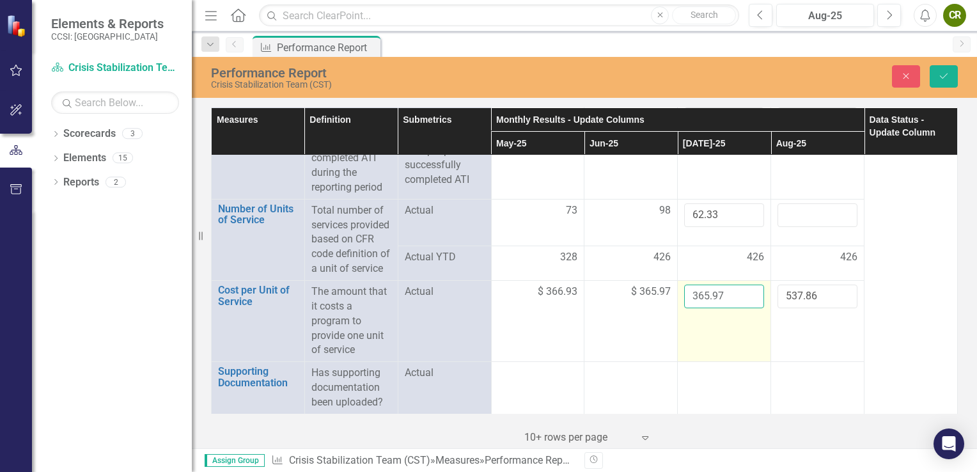
click at [713, 307] on input "365.97" at bounding box center [724, 297] width 80 height 24
type input "537.86"
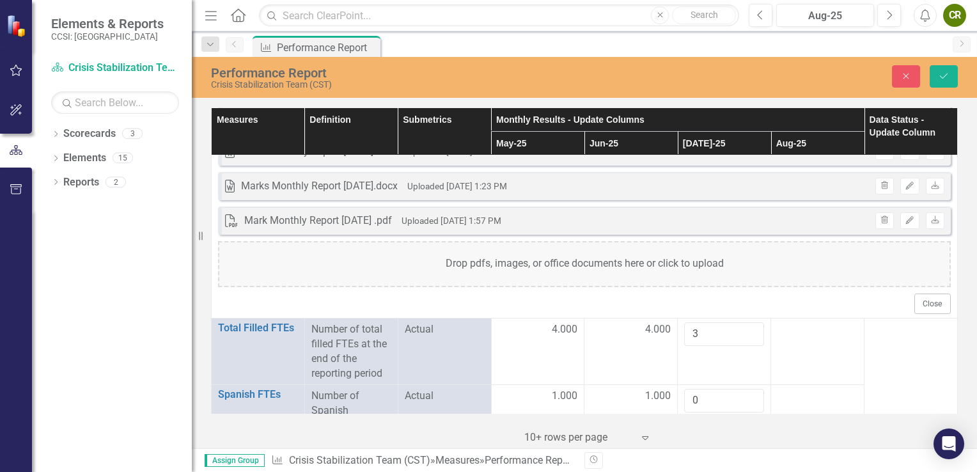
scroll to position [499, 0]
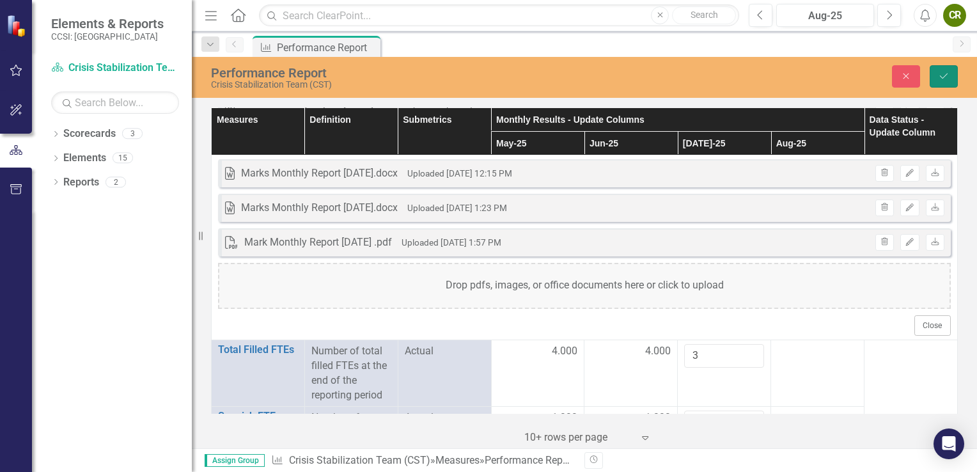
click at [941, 74] on icon "Save" at bounding box center [944, 76] width 12 height 9
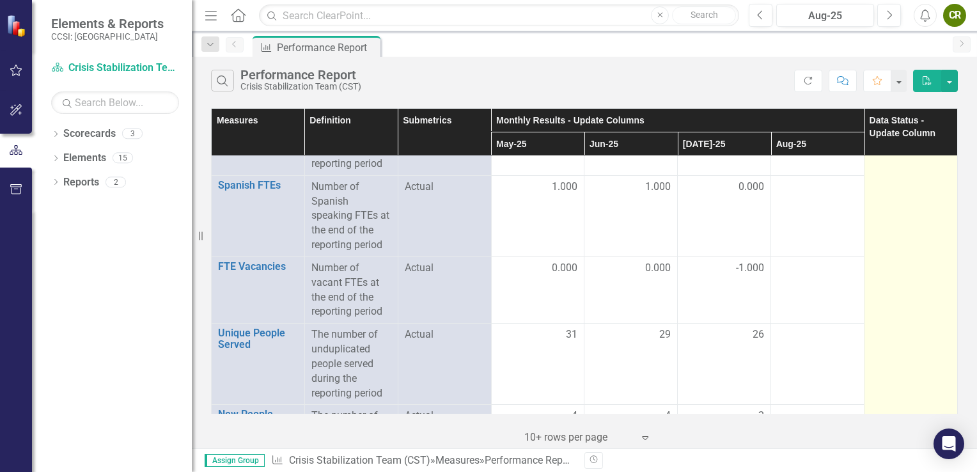
scroll to position [657, 0]
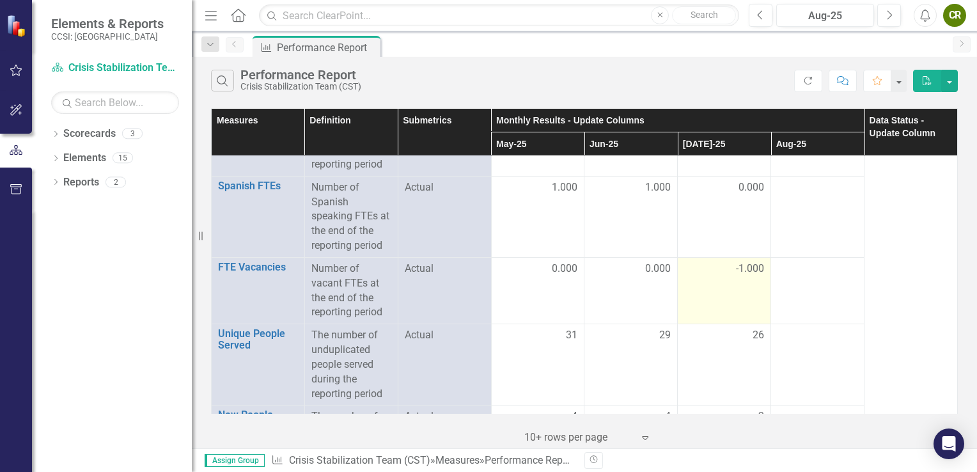
click at [694, 273] on div "-1.000" at bounding box center [724, 269] width 80 height 15
click at [696, 268] on div "-1.000" at bounding box center [724, 269] width 80 height 15
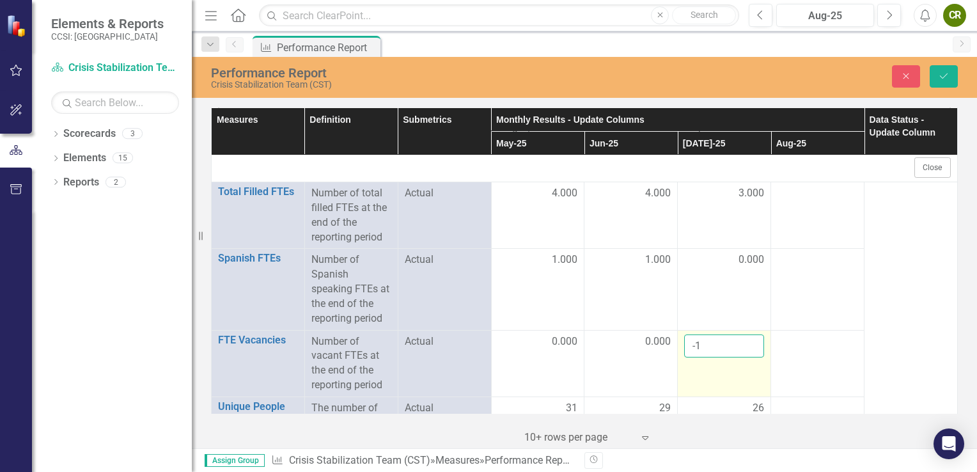
click at [695, 344] on input "-1" at bounding box center [724, 346] width 80 height 24
type input "1"
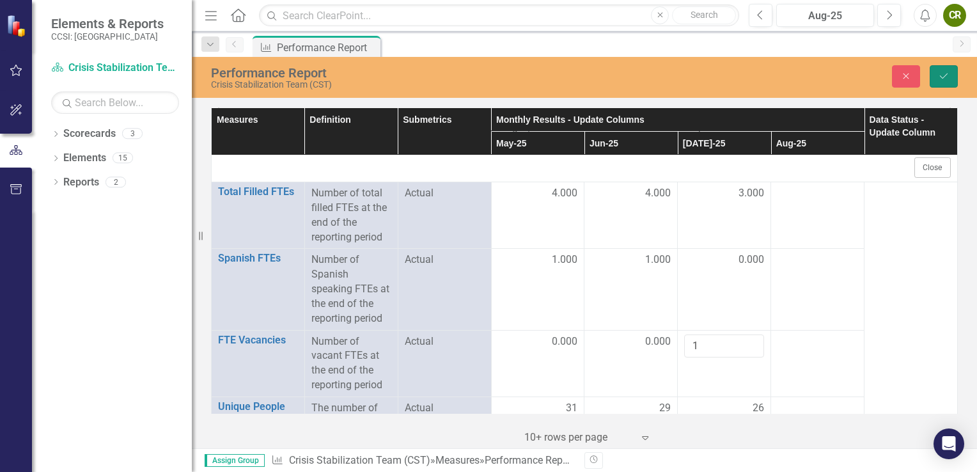
click at [944, 76] on icon "submit" at bounding box center [944, 76] width 8 height 5
